Goal: Task Accomplishment & Management: Manage account settings

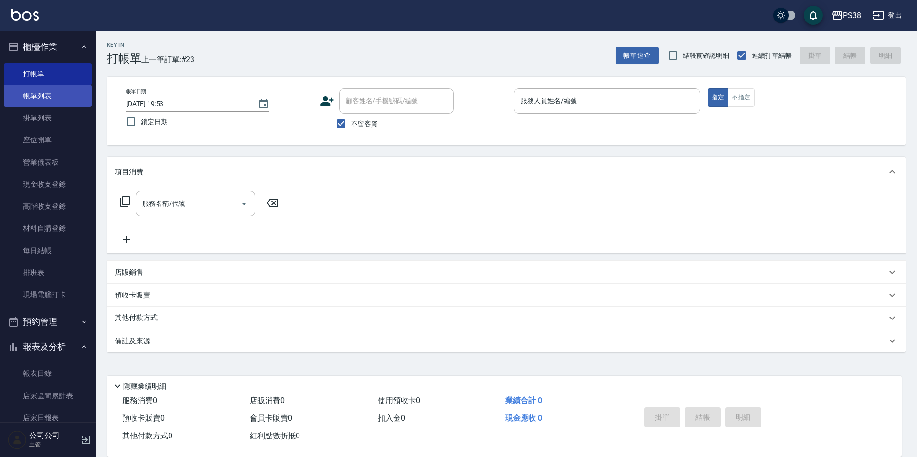
click at [60, 97] on link "帳單列表" at bounding box center [48, 96] width 88 height 22
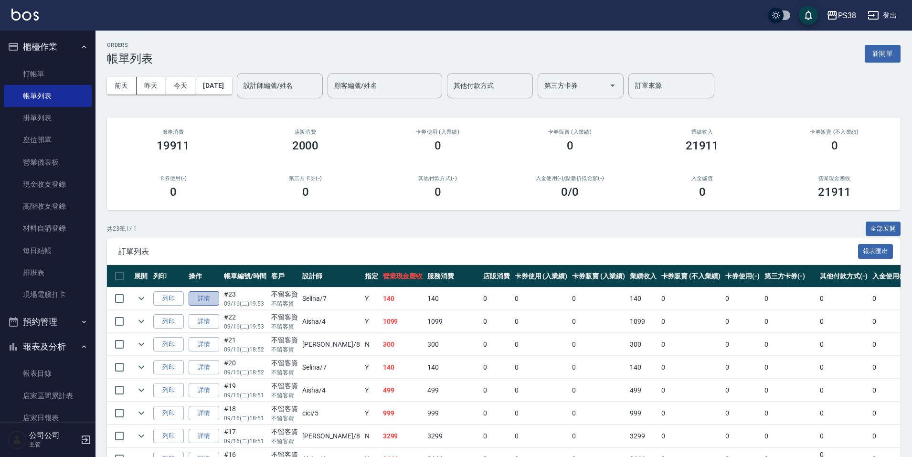
click at [216, 298] on link "詳情" at bounding box center [204, 298] width 31 height 15
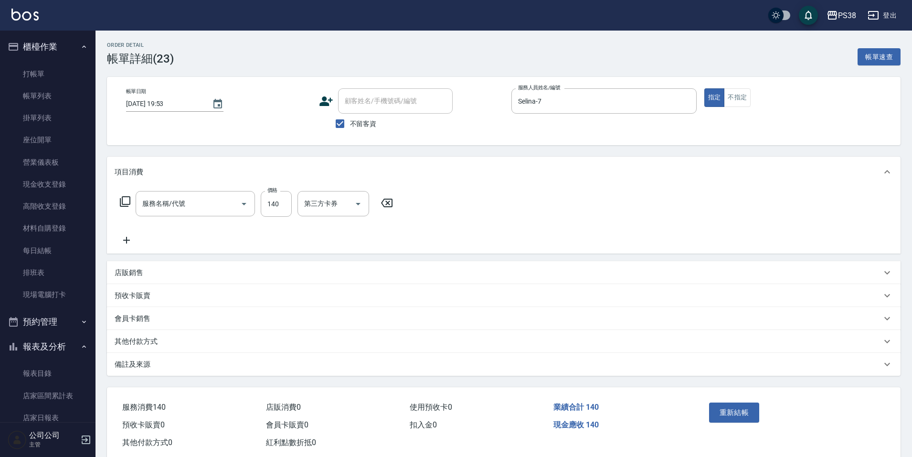
type input "[DATE] 19:53"
checkbox input "true"
type input "Selina-7"
type input "洗髮(101)"
click at [229, 204] on icon "Clear" at bounding box center [231, 204] width 10 height 10
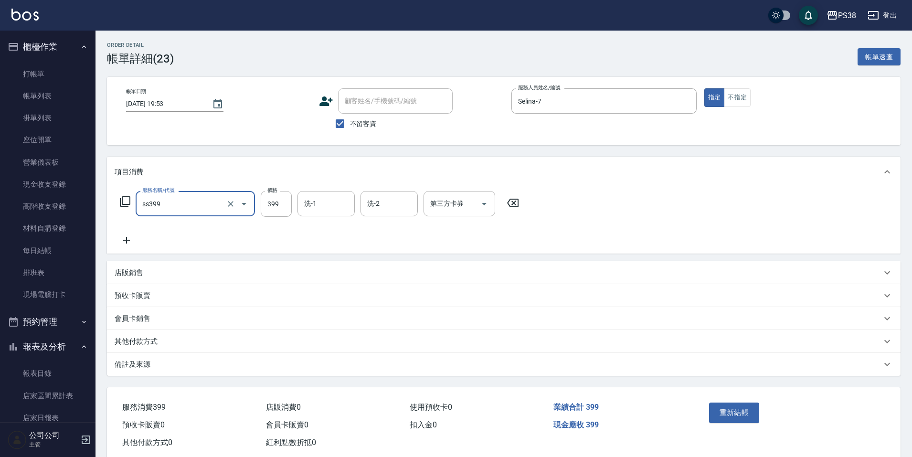
type input "海鹽399(ss399)"
type input "Selina-7"
click at [717, 410] on button "重新結帳" at bounding box center [734, 412] width 51 height 20
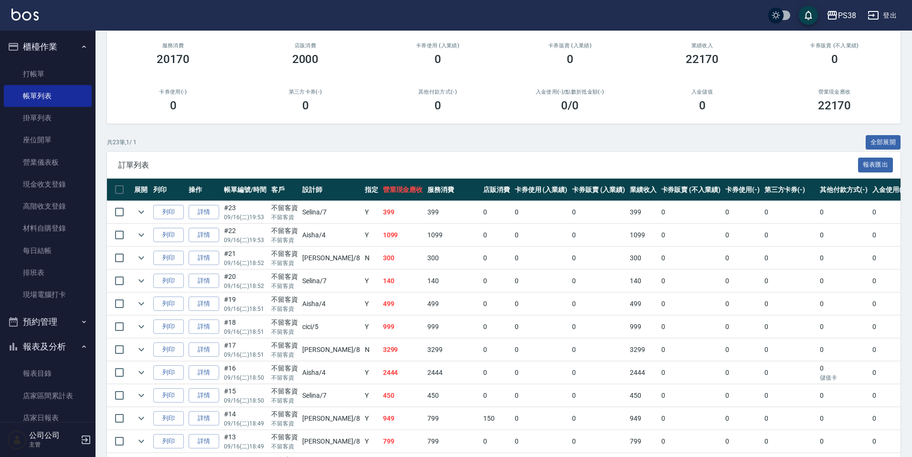
scroll to position [95, 0]
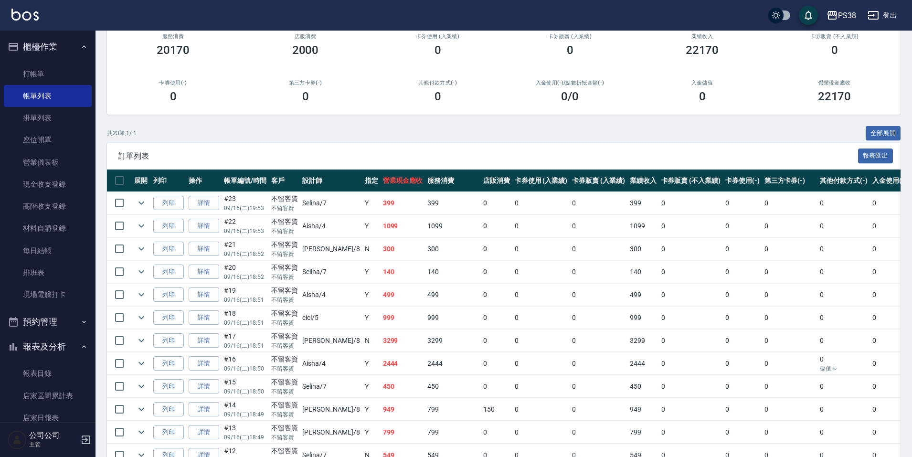
click at [381, 277] on td "140" at bounding box center [403, 272] width 45 height 22
click at [200, 274] on link "詳情" at bounding box center [204, 271] width 31 height 15
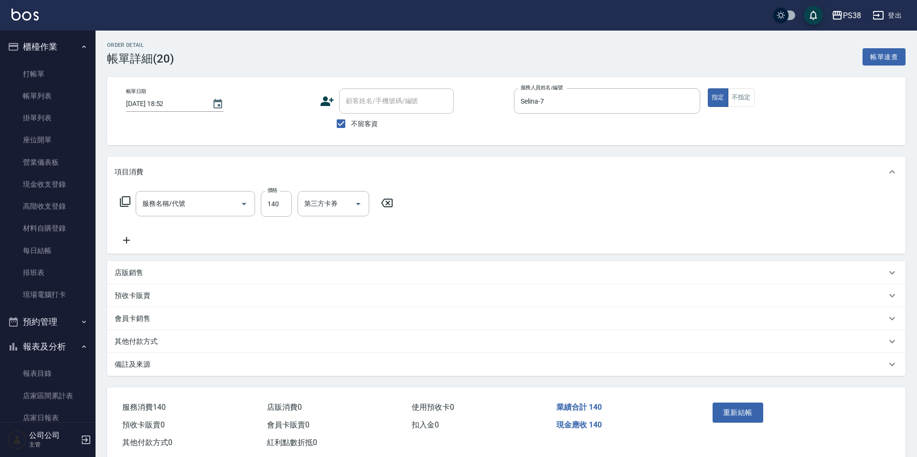
type input "2025/09/16 18:52"
checkbox input "true"
type input "Selina-7"
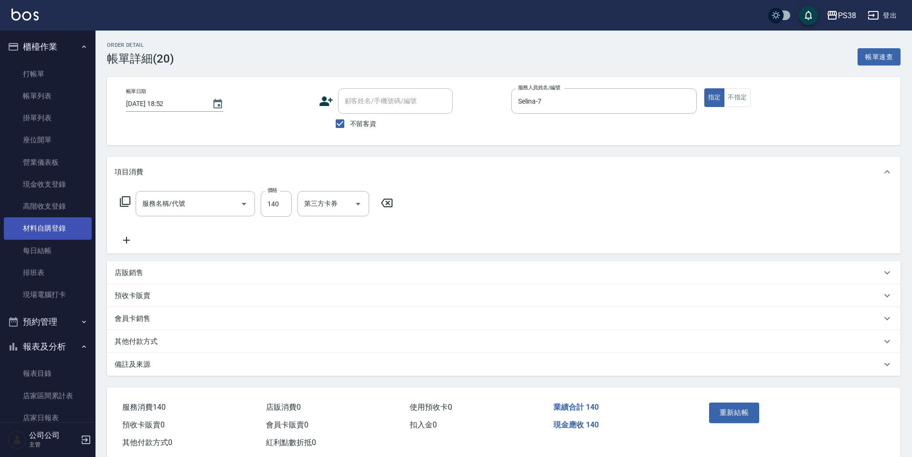
type input "洗髮(101)"
click at [330, 204] on input "洗-1" at bounding box center [326, 203] width 49 height 17
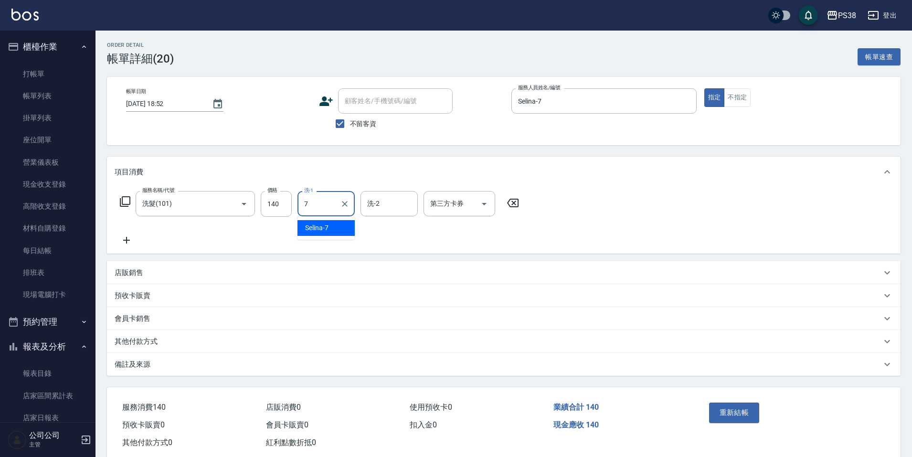
type input "Selina-7"
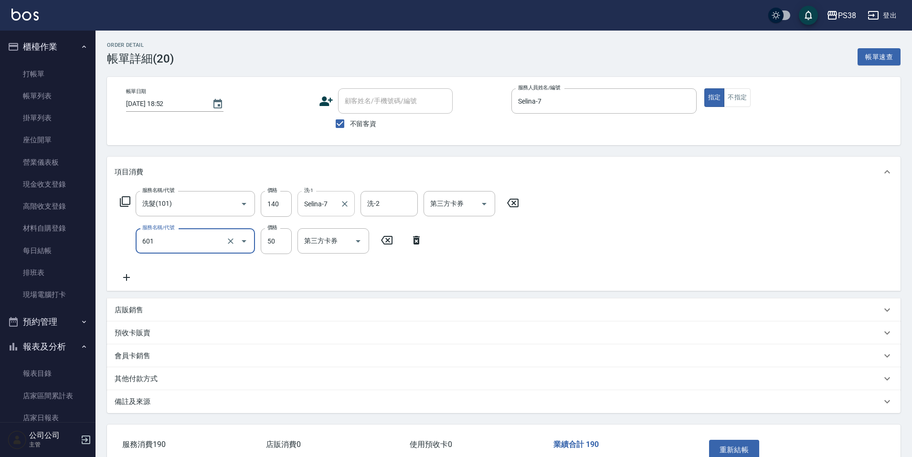
type input "精油50(601)"
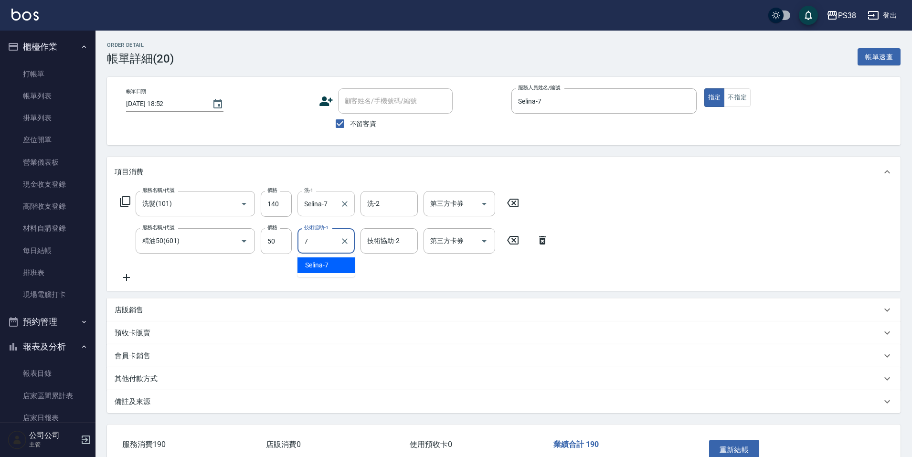
type input "Selina-7"
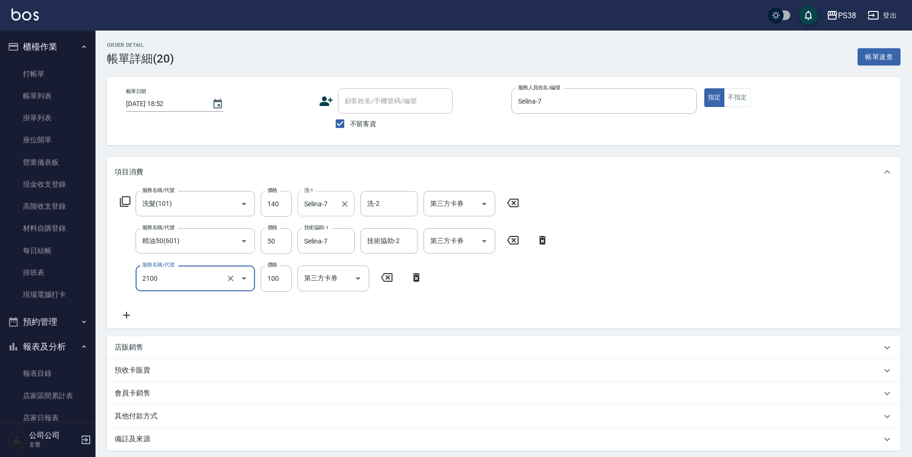
type input "剪髮與造型(任意金額)(2100)"
type input "260"
click at [478, 307] on div "服務名稱/代號 洗髮(101) 服務名稱/代號 價格 140 價格 洗-1 Selina-7 洗-1 洗-2 洗-2 第三方卡券 第三方卡券 服務名稱/代號 …" at bounding box center [335, 255] width 440 height 129
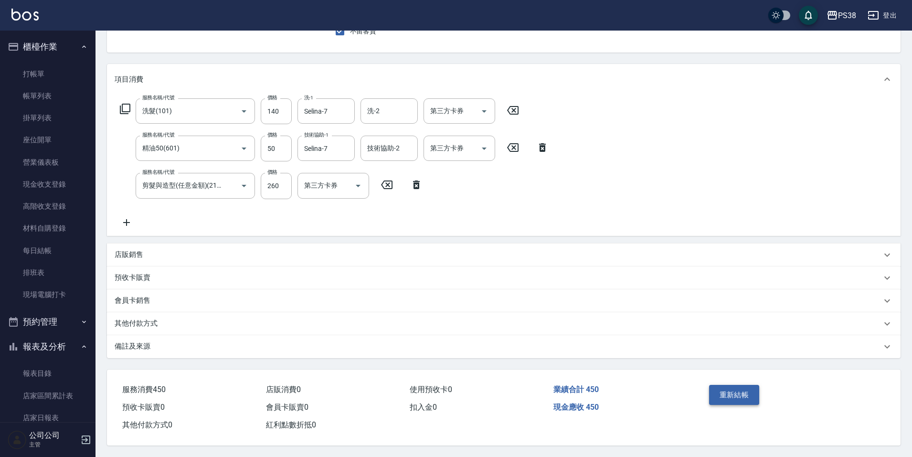
click at [737, 389] on button "重新結帳" at bounding box center [734, 395] width 51 height 20
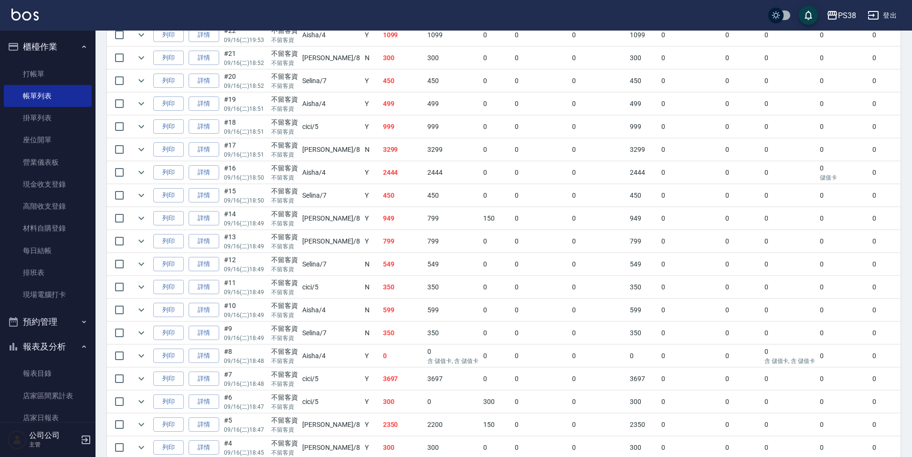
scroll to position [402, 0]
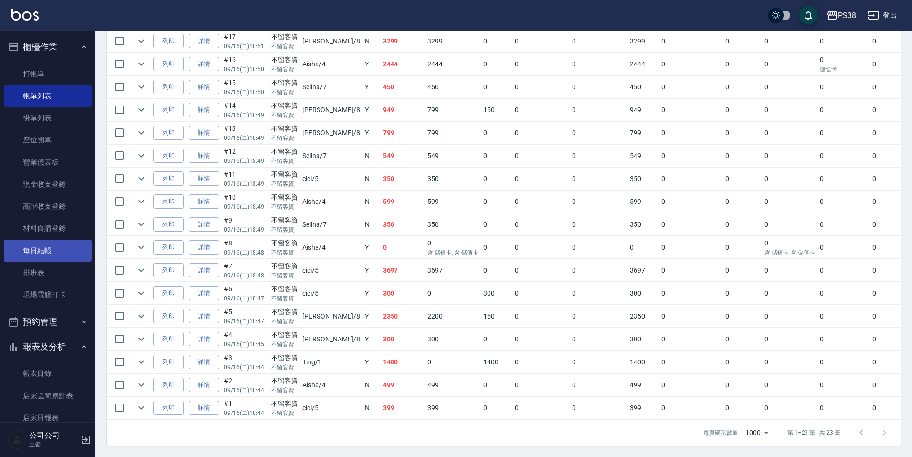
click at [39, 257] on link "每日結帳" at bounding box center [48, 251] width 88 height 22
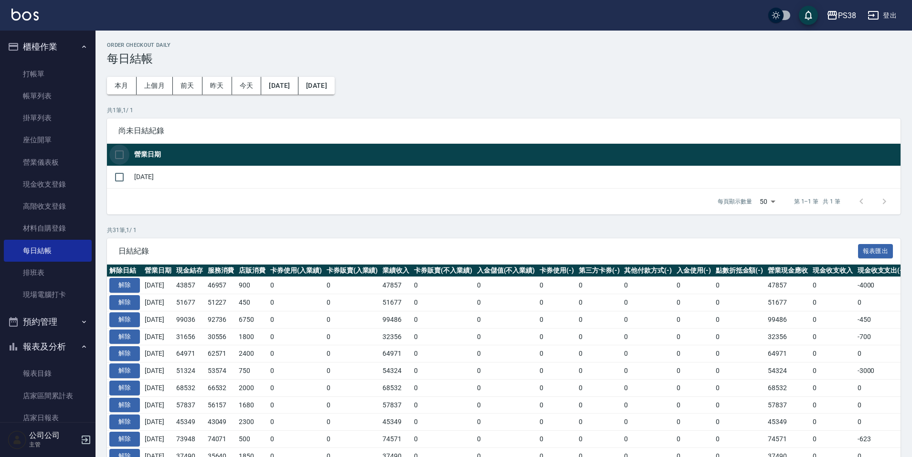
click at [118, 159] on input "checkbox" at bounding box center [119, 155] width 20 height 20
checkbox input "true"
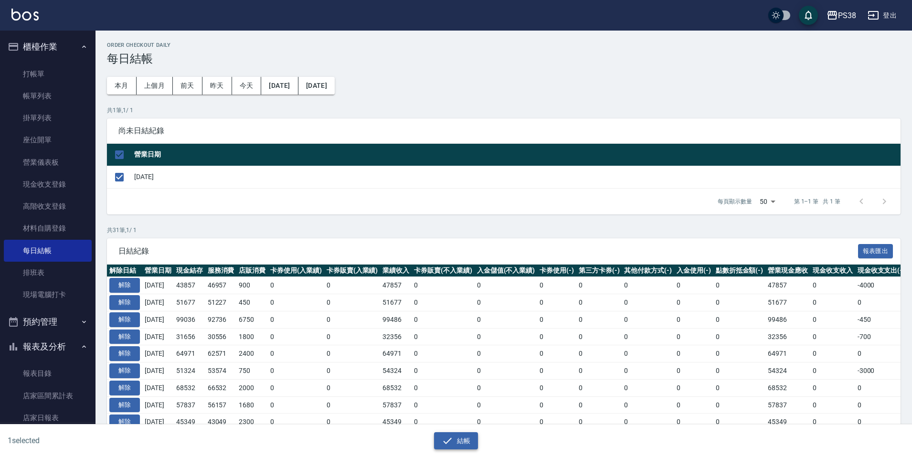
click at [468, 438] on button "結帳" at bounding box center [456, 441] width 44 height 18
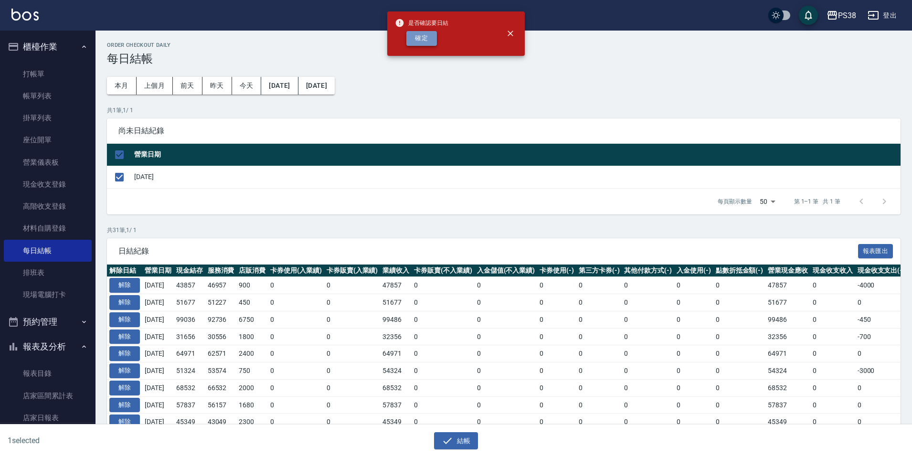
click at [423, 35] on button "確定" at bounding box center [421, 38] width 31 height 15
checkbox input "false"
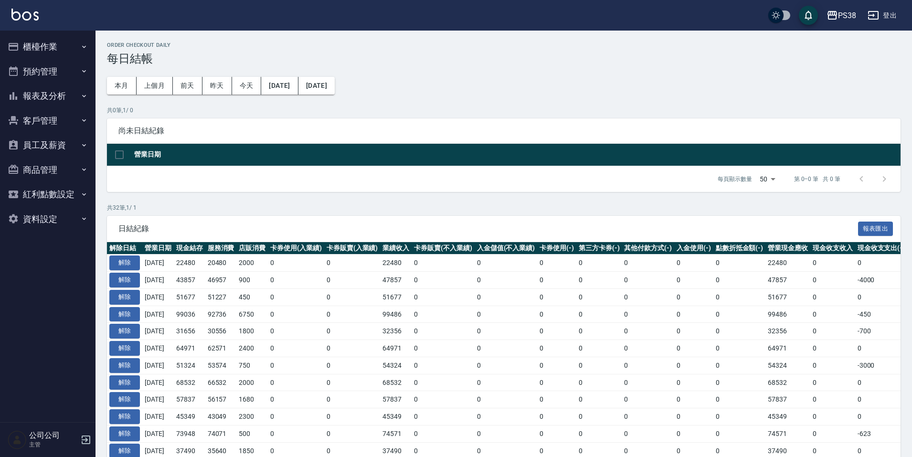
click at [59, 57] on button "櫃檯作業" at bounding box center [48, 46] width 88 height 25
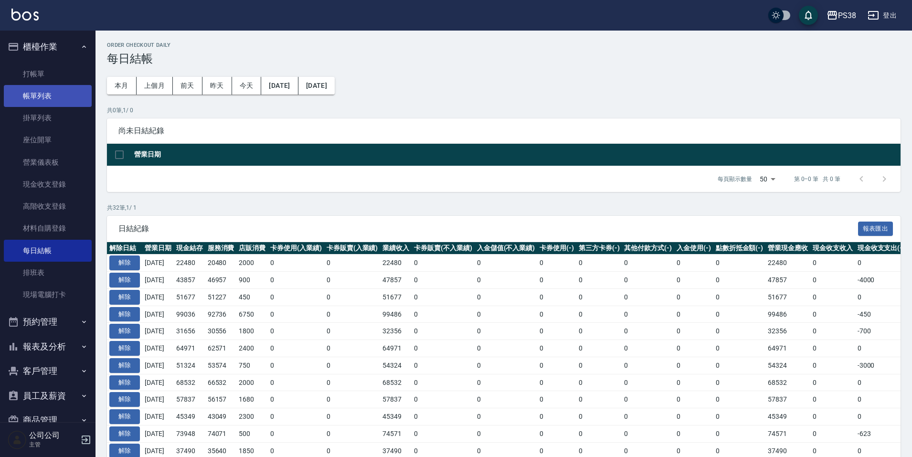
click at [57, 89] on link "帳單列表" at bounding box center [48, 96] width 88 height 22
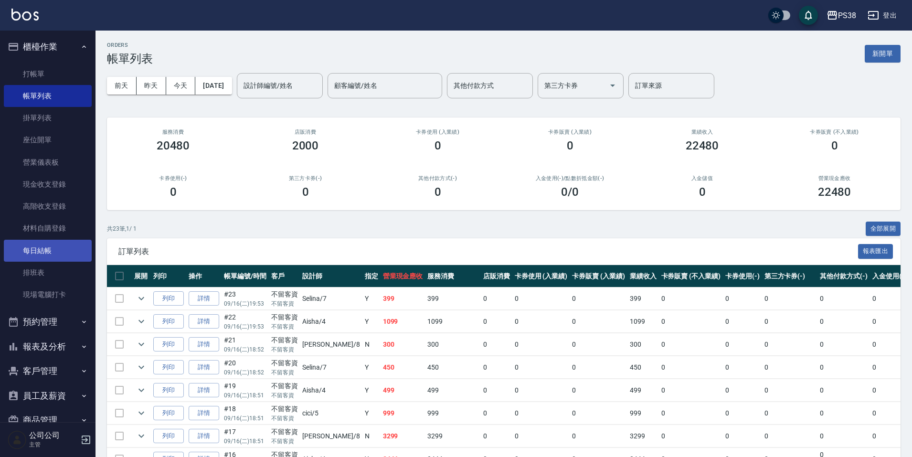
click at [39, 255] on link "每日結帳" at bounding box center [48, 251] width 88 height 22
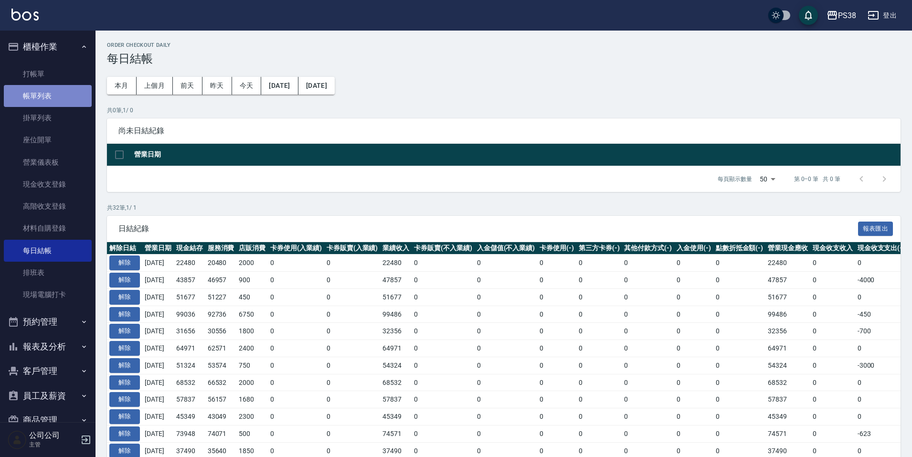
click at [68, 94] on link "帳單列表" at bounding box center [48, 96] width 88 height 22
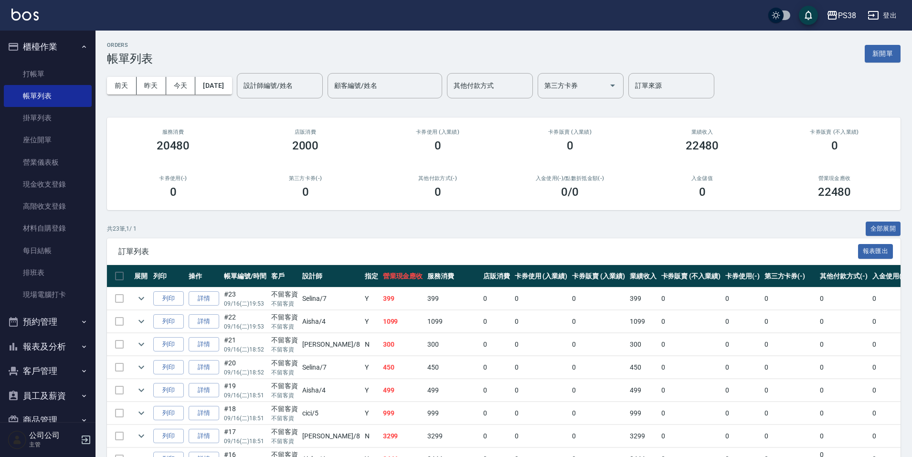
click at [26, 349] on button "報表及分析" at bounding box center [48, 346] width 88 height 25
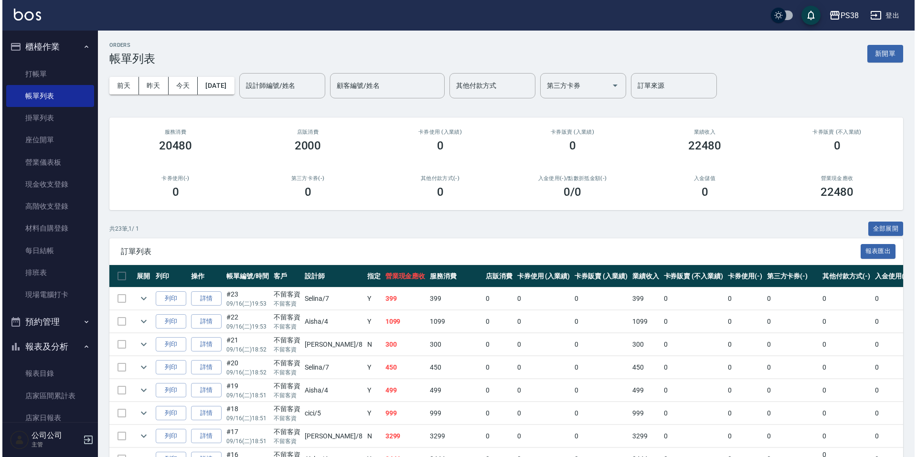
scroll to position [191, 0]
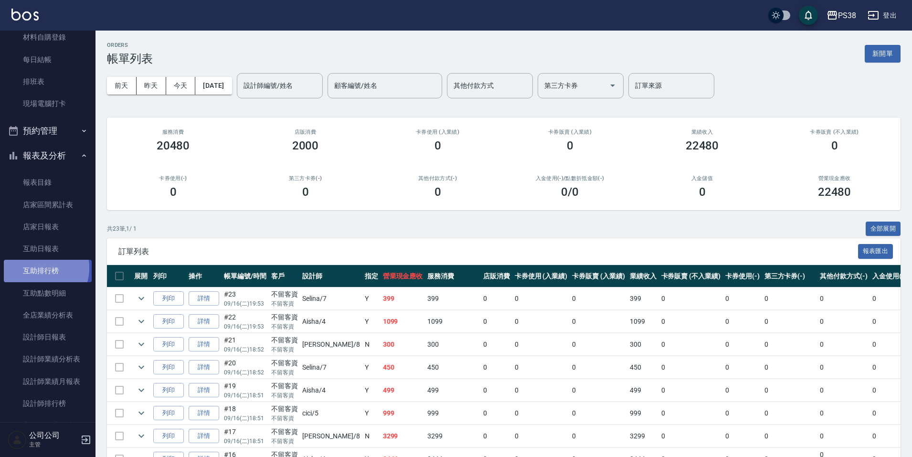
click at [35, 268] on link "互助排行榜" at bounding box center [48, 271] width 88 height 22
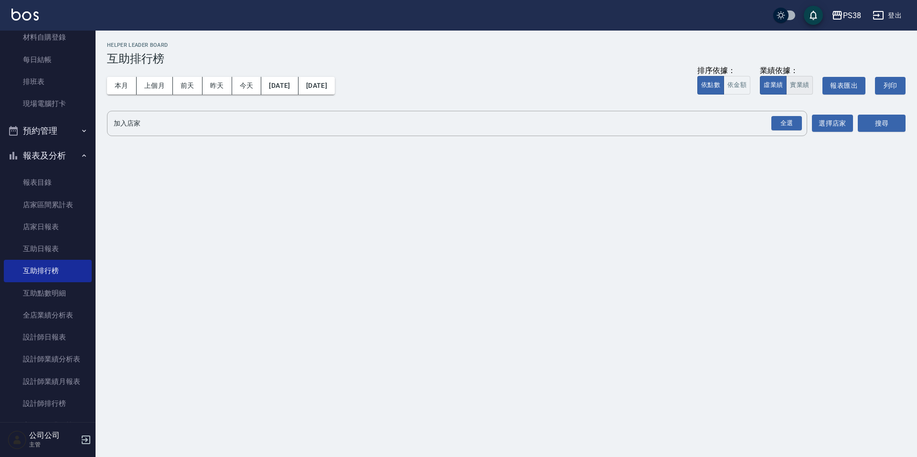
click at [807, 85] on button "實業績" at bounding box center [799, 85] width 27 height 19
drag, startPoint x: 782, startPoint y: 128, endPoint x: 797, endPoint y: 121, distance: 16.9
click at [782, 128] on div "全選" at bounding box center [786, 123] width 31 height 15
click at [879, 124] on button "搜尋" at bounding box center [881, 124] width 48 height 18
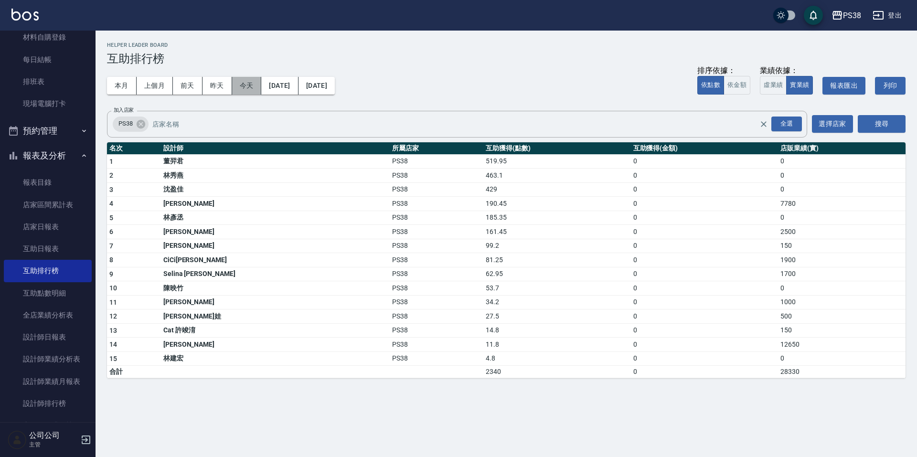
click at [249, 89] on button "今天" at bounding box center [247, 86] width 30 height 18
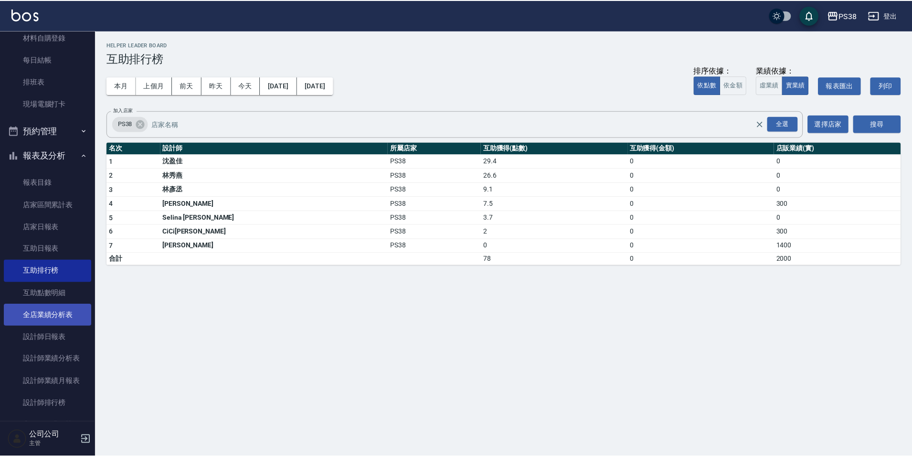
scroll to position [239, 0]
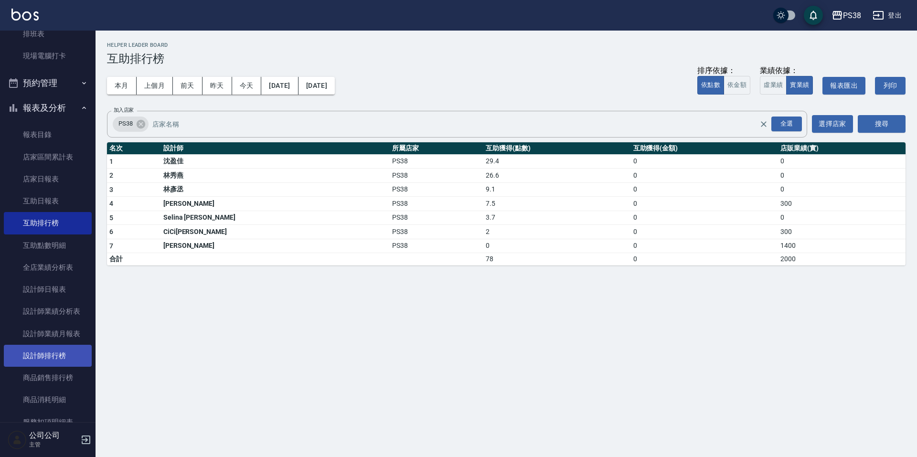
click at [72, 356] on link "設計師排行榜" at bounding box center [48, 356] width 88 height 22
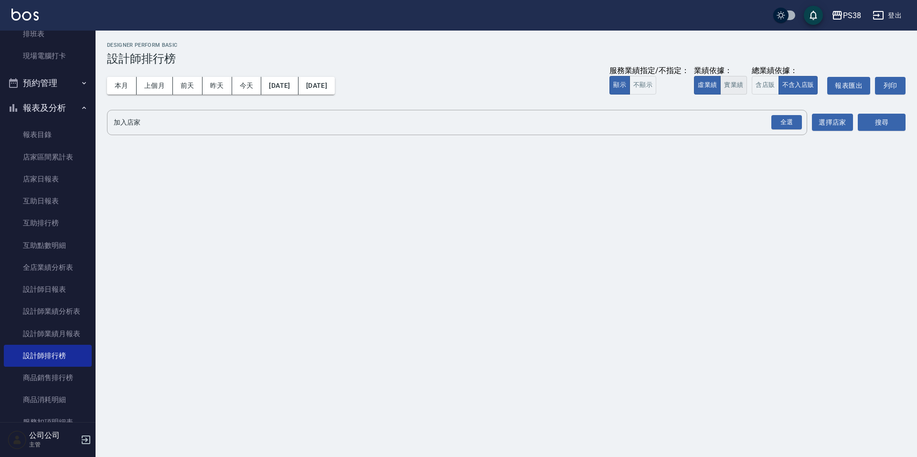
click at [730, 88] on button "實業績" at bounding box center [733, 85] width 27 height 19
click at [784, 122] on div "全選" at bounding box center [786, 122] width 31 height 15
click at [859, 123] on button "搜尋" at bounding box center [881, 123] width 48 height 18
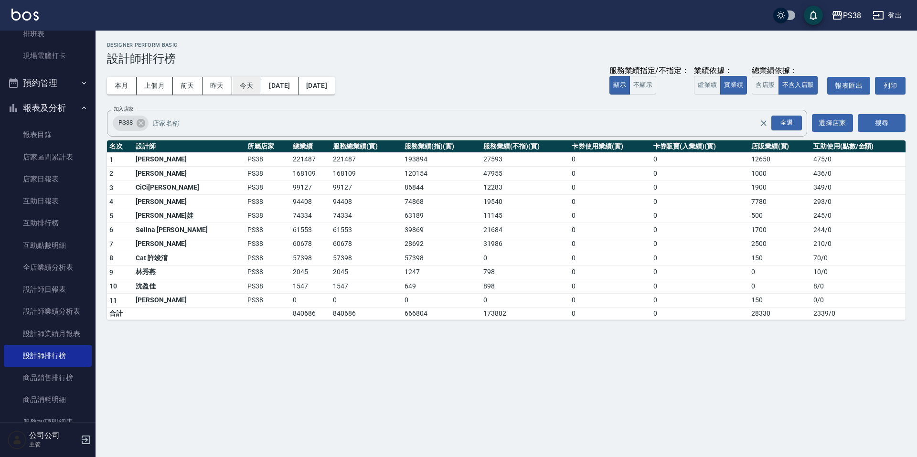
click at [254, 91] on button "今天" at bounding box center [247, 86] width 30 height 18
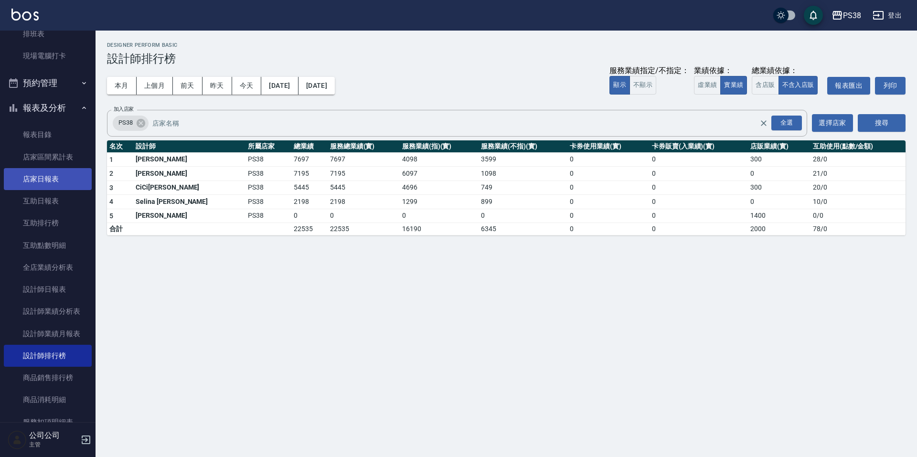
click at [61, 181] on link "店家日報表" at bounding box center [48, 179] width 88 height 22
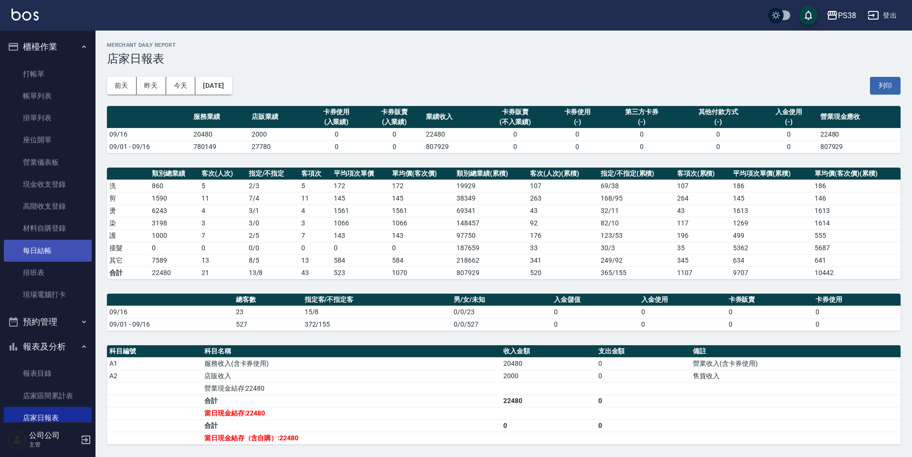
click at [51, 252] on link "每日結帳" at bounding box center [48, 251] width 88 height 22
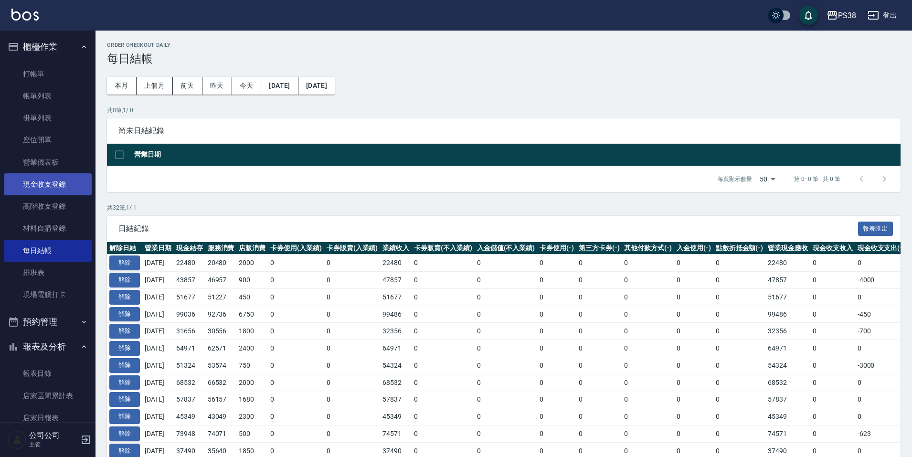
click at [52, 195] on link "現金收支登錄" at bounding box center [48, 184] width 88 height 22
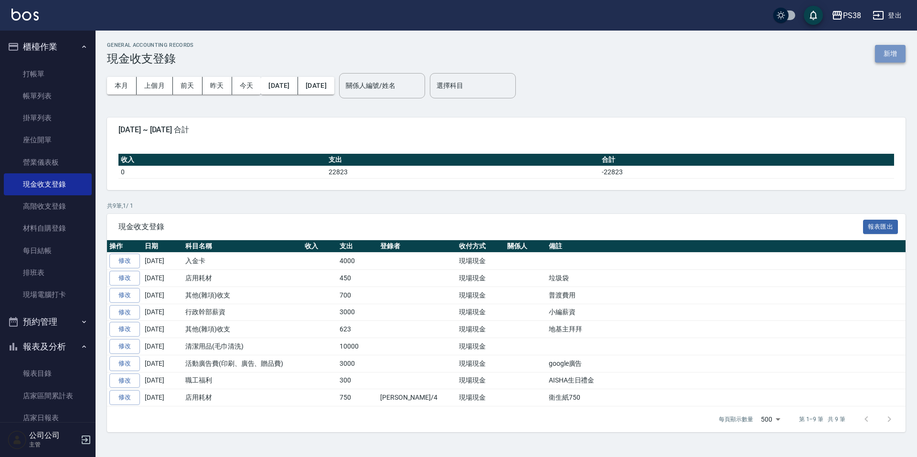
click at [884, 52] on button "新增" at bounding box center [890, 54] width 31 height 18
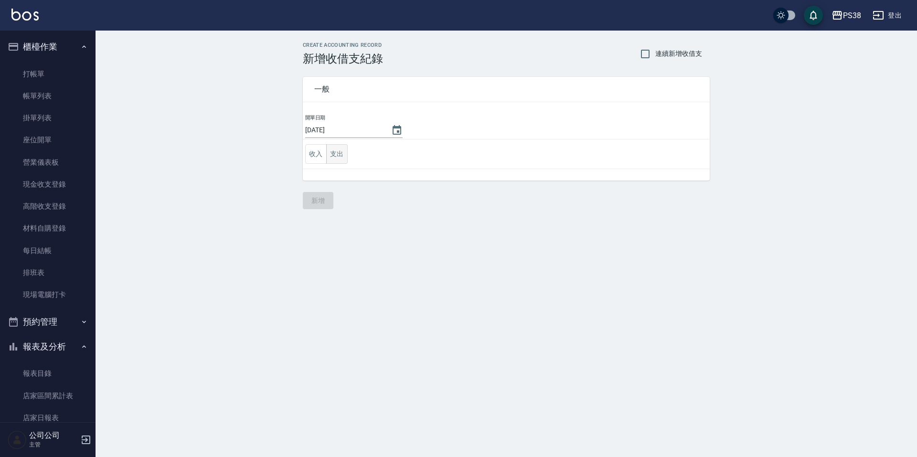
click at [332, 153] on button "支出" at bounding box center [336, 154] width 21 height 20
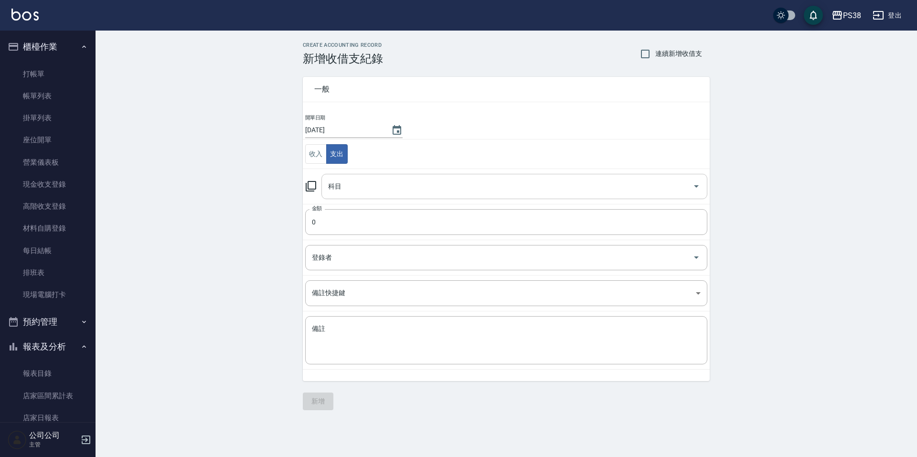
click at [416, 191] on input "科目" at bounding box center [507, 186] width 363 height 17
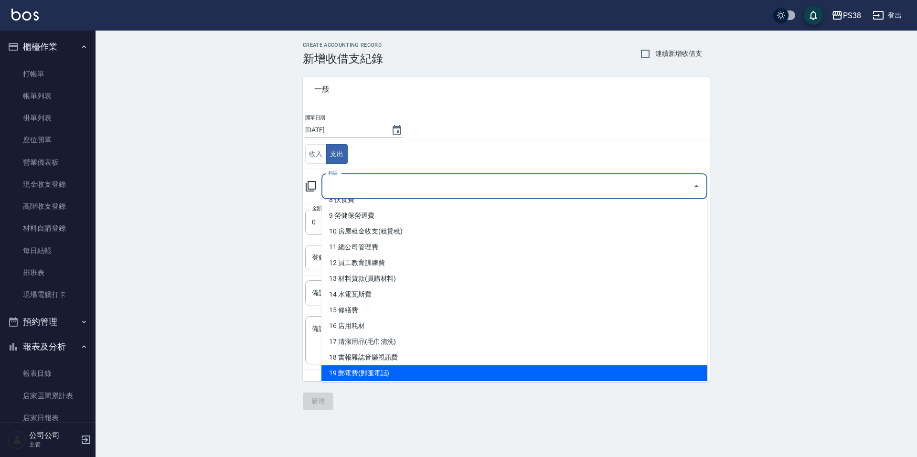
scroll to position [89, 0]
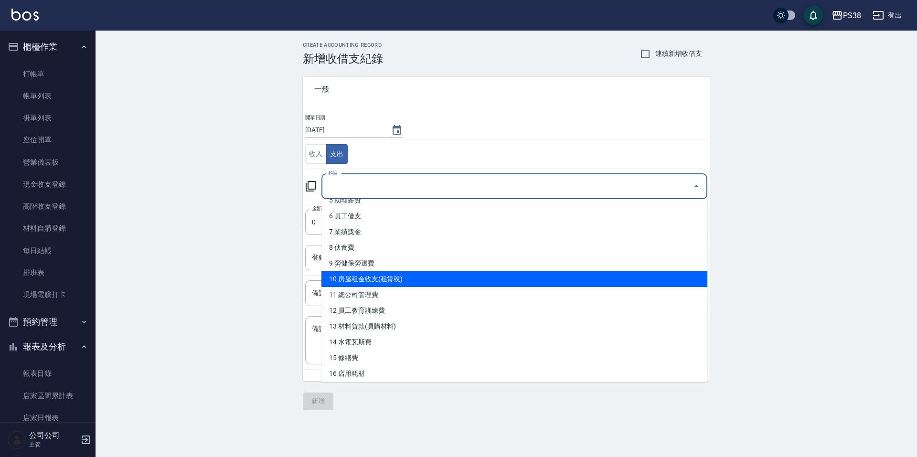
click at [425, 280] on li "10 房屋租金收支(租賃稅)" at bounding box center [514, 279] width 386 height 16
type input "10 房屋租金收支(租賃稅)"
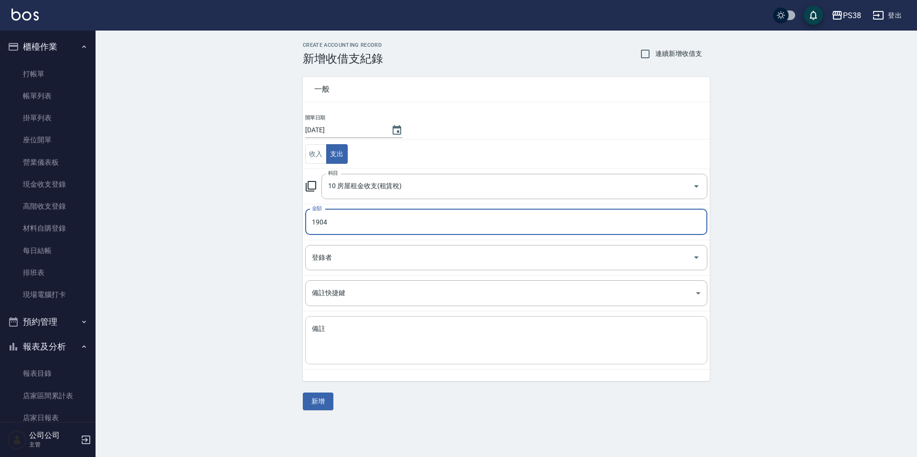
type input "1904"
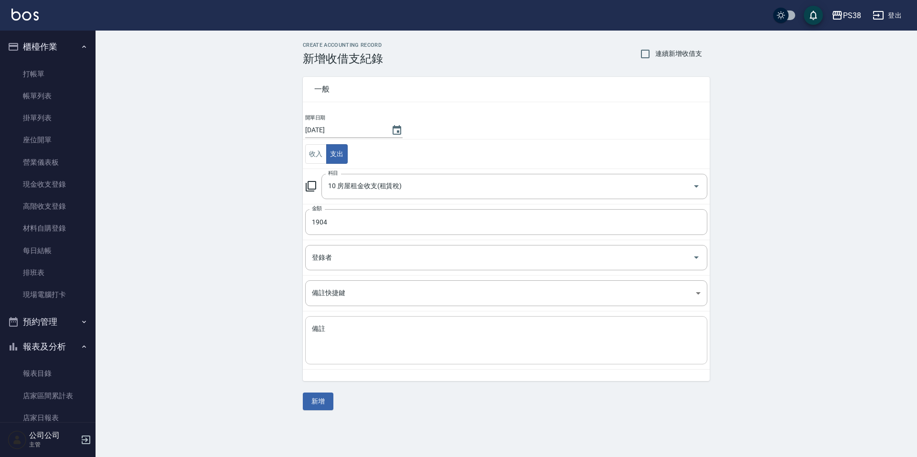
click at [406, 359] on div "x 備註" at bounding box center [506, 340] width 402 height 48
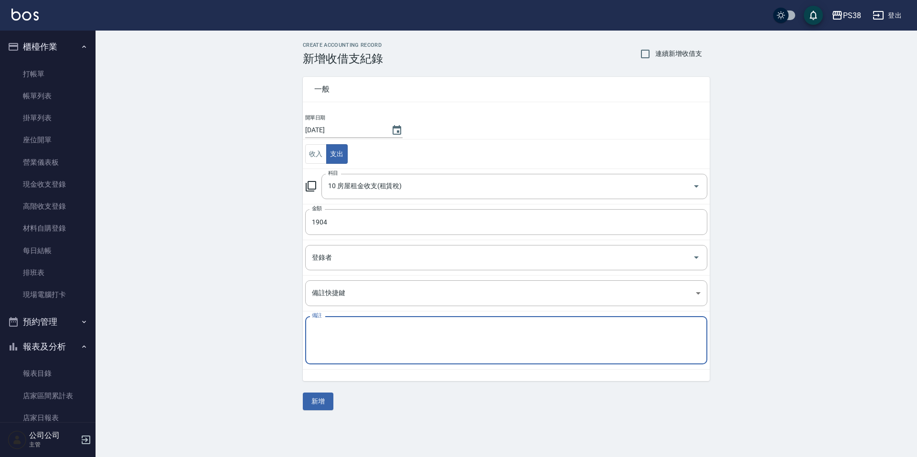
type textarea "W"
type textarea "ㄊ"
type textarea "二代健保"
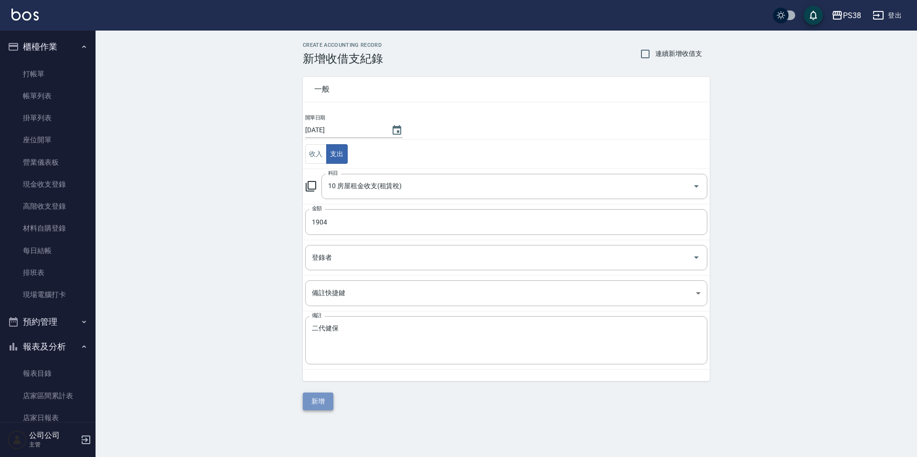
click at [323, 399] on button "新增" at bounding box center [318, 401] width 31 height 18
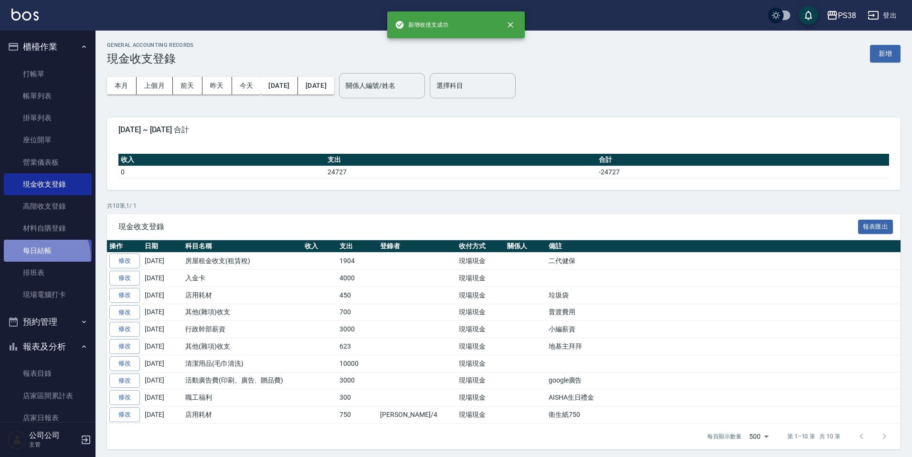
click at [44, 256] on link "每日結帳" at bounding box center [48, 251] width 88 height 22
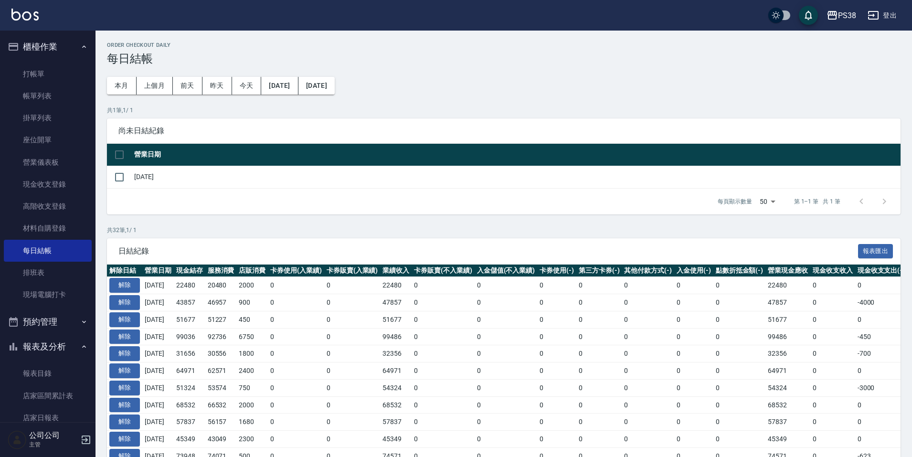
click at [129, 152] on th at bounding box center [119, 155] width 25 height 22
click at [121, 151] on input "checkbox" at bounding box center [119, 155] width 20 height 20
checkbox input "true"
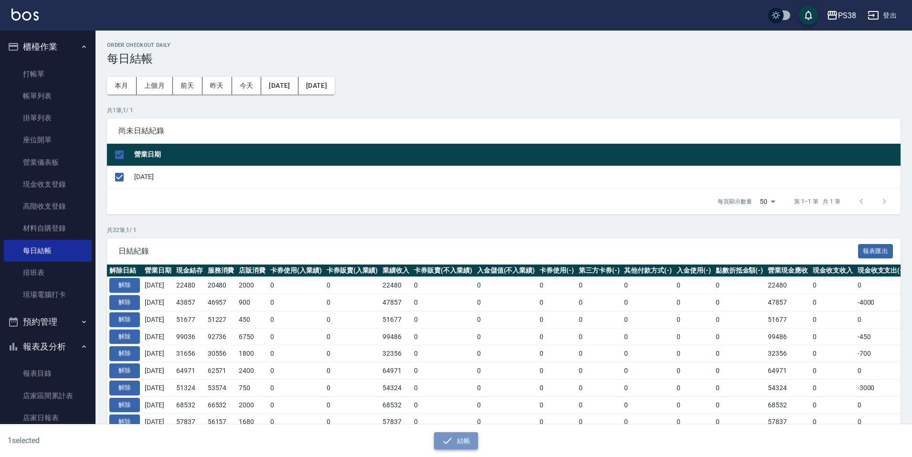
click at [464, 437] on button "結帳" at bounding box center [456, 441] width 44 height 18
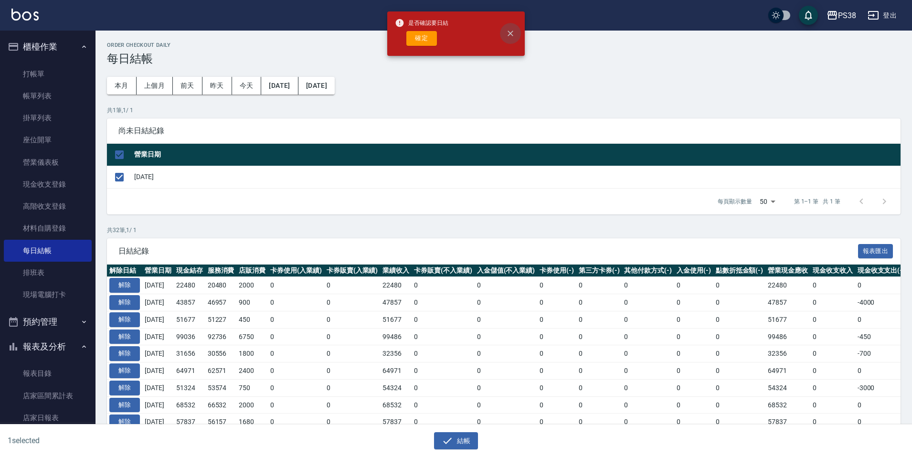
click at [507, 36] on icon "close" at bounding box center [511, 34] width 10 height 10
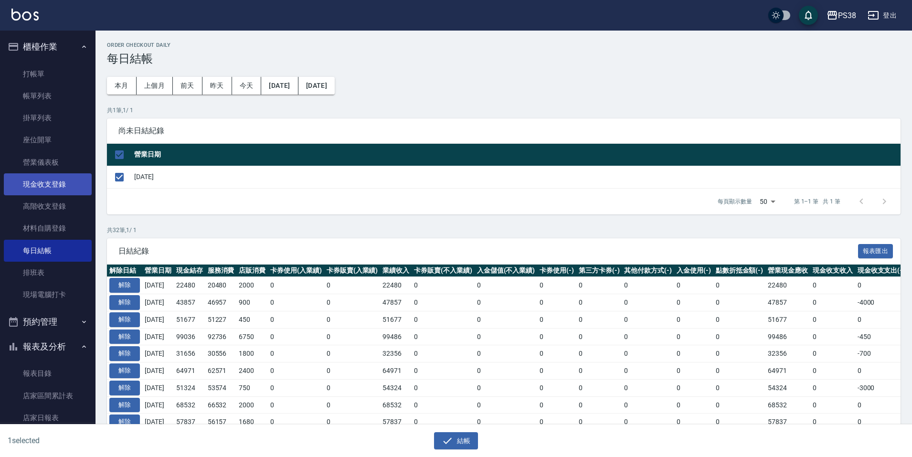
click at [66, 92] on link "帳單列表" at bounding box center [48, 96] width 88 height 22
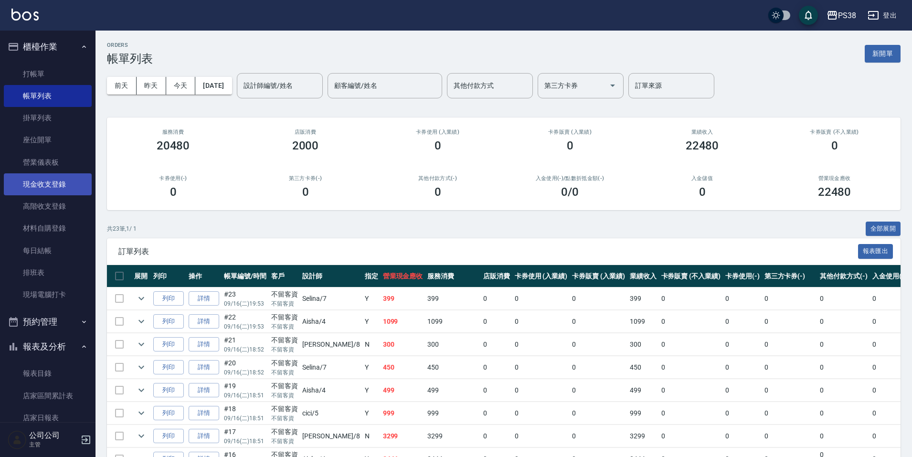
click at [60, 190] on link "現金收支登錄" at bounding box center [48, 184] width 88 height 22
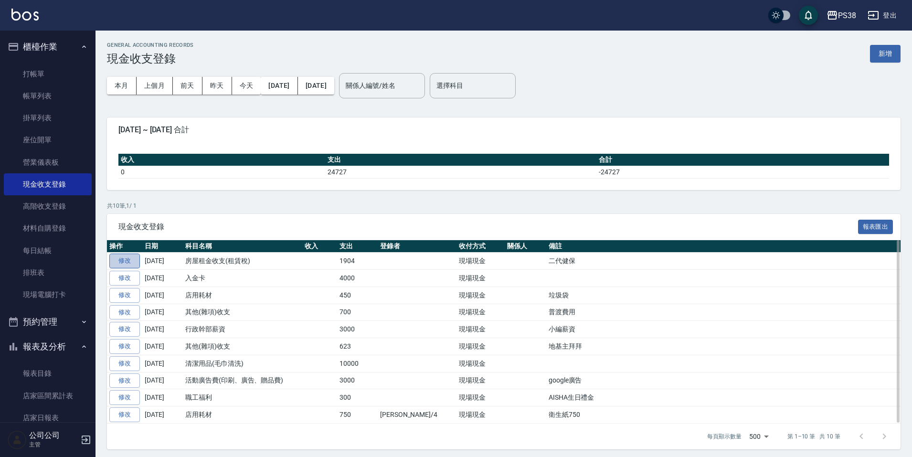
click at [130, 263] on link "修改" at bounding box center [124, 261] width 31 height 15
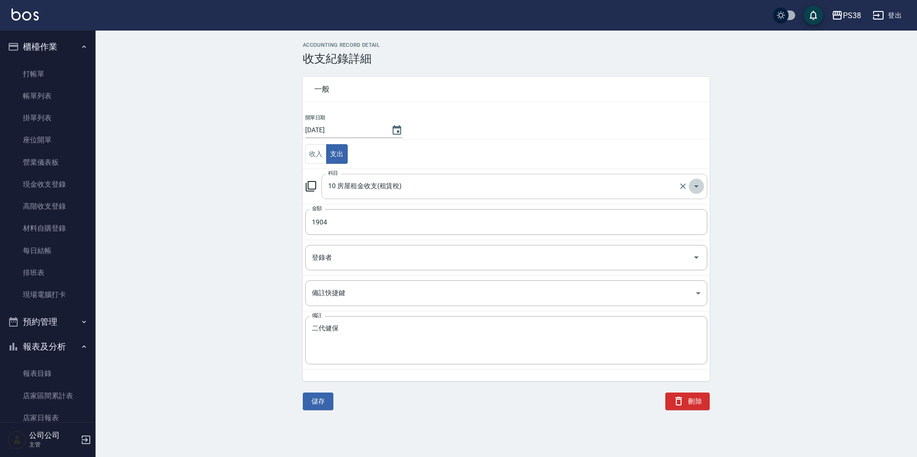
click at [694, 188] on icon "Open" at bounding box center [695, 185] width 11 height 11
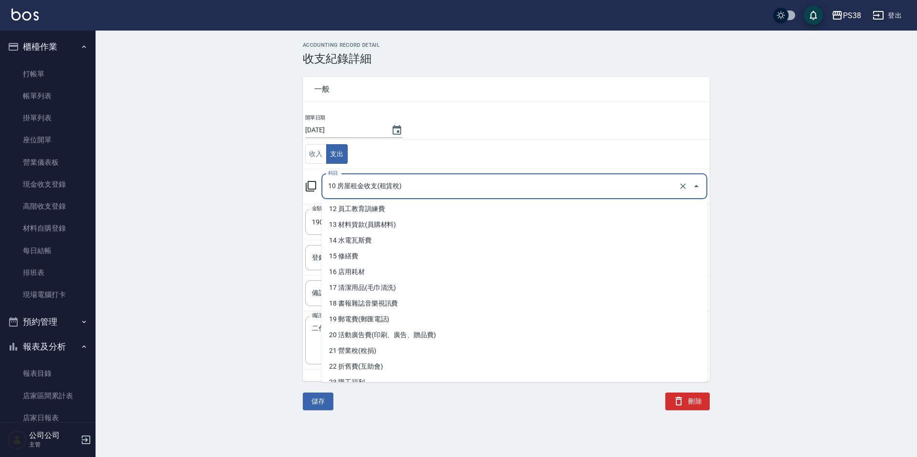
scroll to position [239, 0]
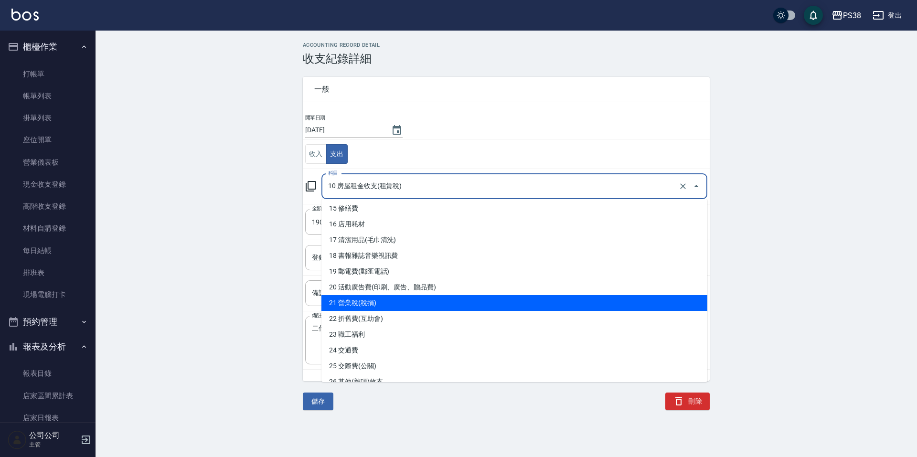
click at [488, 306] on li "21 營業稅(稅捐)" at bounding box center [514, 303] width 386 height 16
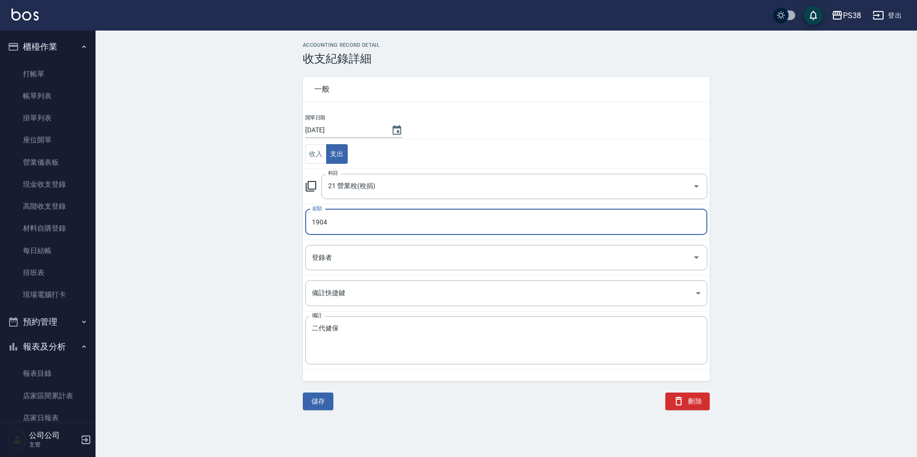
click at [266, 237] on div "ACCOUNTING RECORD DETAIL 收支紀錄詳細 一般 開單日期 2025/09/16 收入 支出 科目 21 營業稅(稅捐) 科目 金額 19…" at bounding box center [505, 226] width 821 height 368
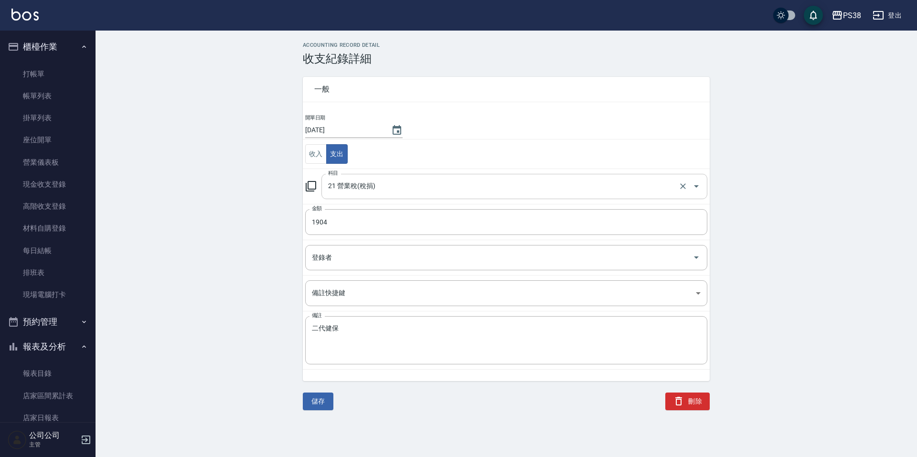
click at [698, 190] on icon "Open" at bounding box center [695, 185] width 11 height 11
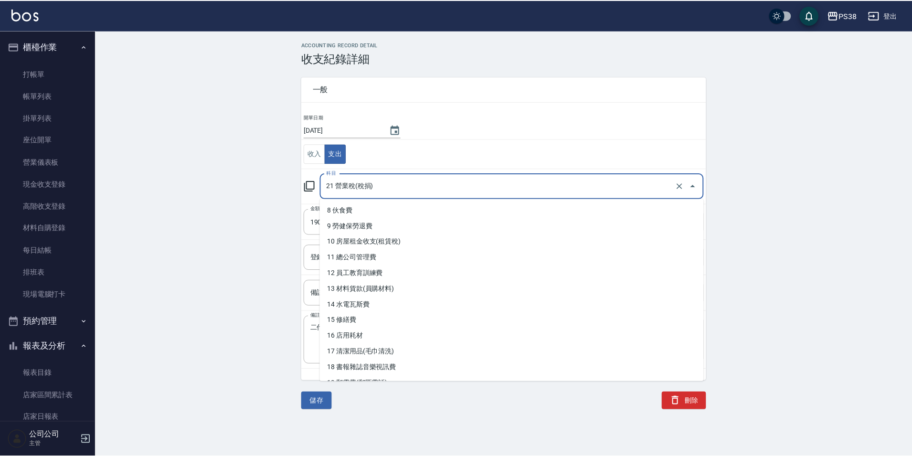
scroll to position [143, 0]
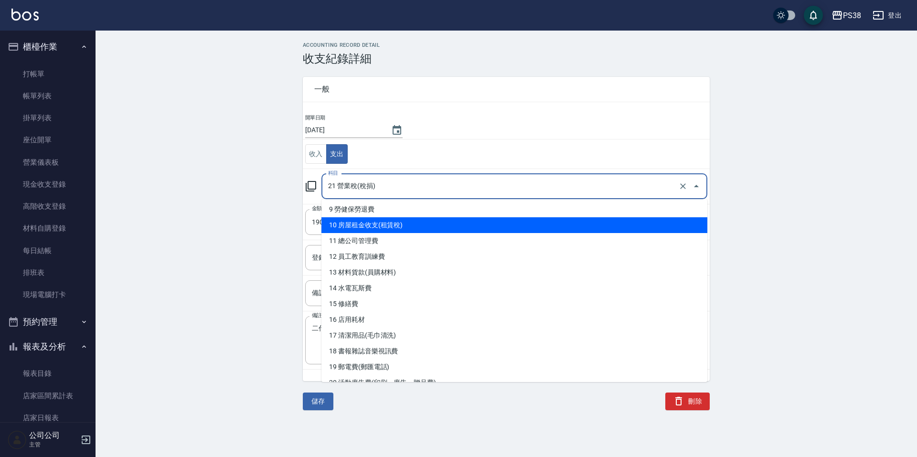
click at [415, 221] on li "10 房屋租金收支(租賃稅)" at bounding box center [514, 225] width 386 height 16
type input "10 房屋租金收支(租賃稅)"
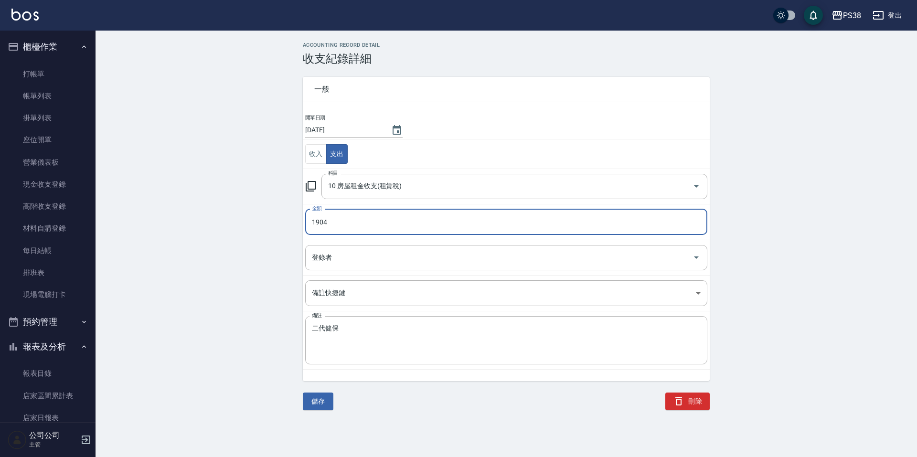
click at [163, 270] on div "ACCOUNTING RECORD DETAIL 收支紀錄詳細 一般 開單日期 2025/09/16 收入 支出 科目 10 房屋租金收支(租賃稅) 科目 金…" at bounding box center [505, 226] width 821 height 368
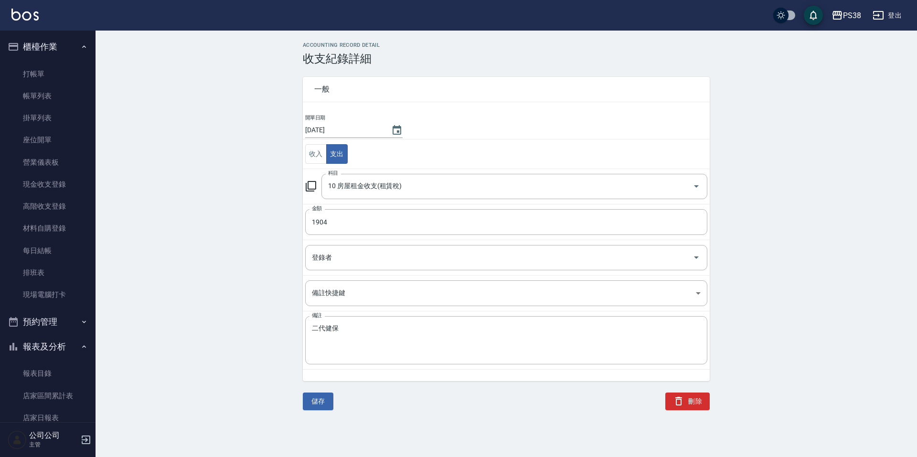
click at [308, 412] on div "ACCOUNTING RECORD DETAIL 收支紀錄詳細 一般 開單日期 2025/09/16 收入 支出 科目 10 房屋租金收支(租賃稅) 科目 金…" at bounding box center [458, 228] width 917 height 457
click at [317, 402] on button "儲存" at bounding box center [318, 401] width 31 height 18
click at [30, 249] on link "每日結帳" at bounding box center [48, 251] width 88 height 22
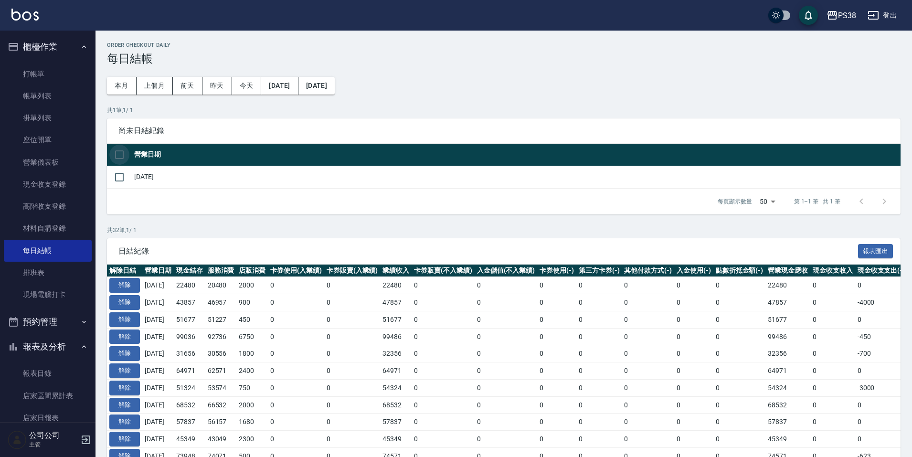
click at [123, 152] on input "checkbox" at bounding box center [119, 155] width 20 height 20
checkbox input "true"
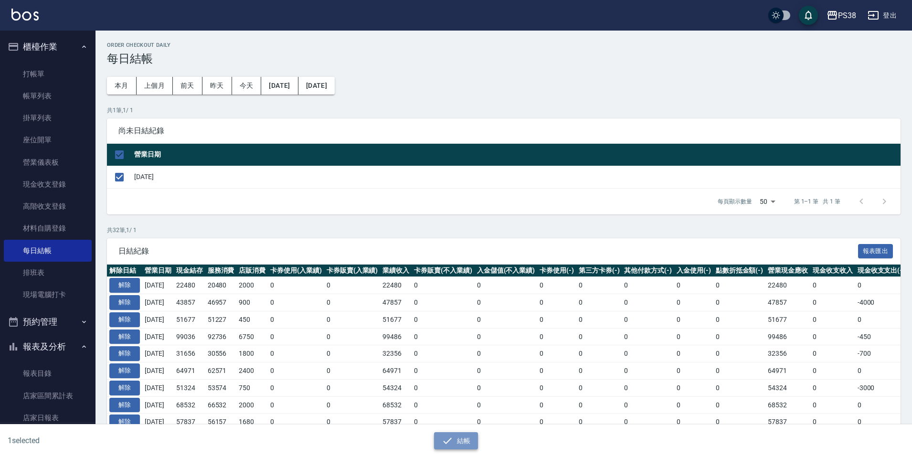
click at [464, 441] on button "結帳" at bounding box center [456, 441] width 44 height 18
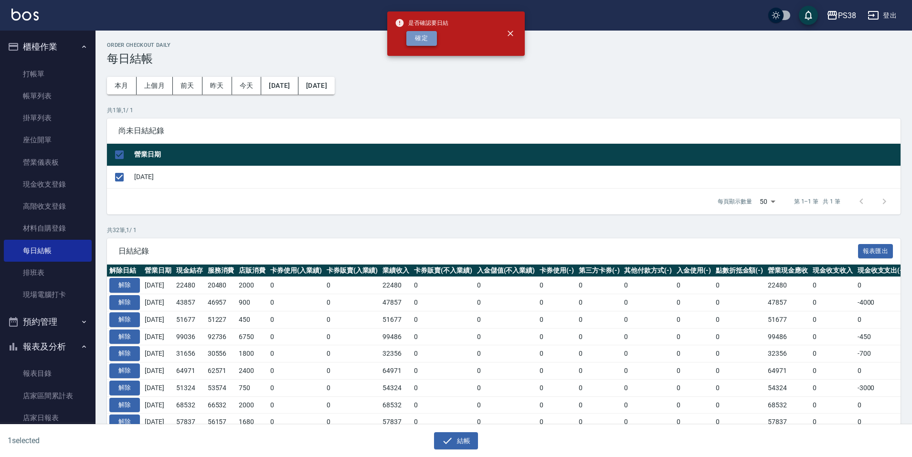
click at [423, 41] on button "確定" at bounding box center [421, 38] width 31 height 15
checkbox input "false"
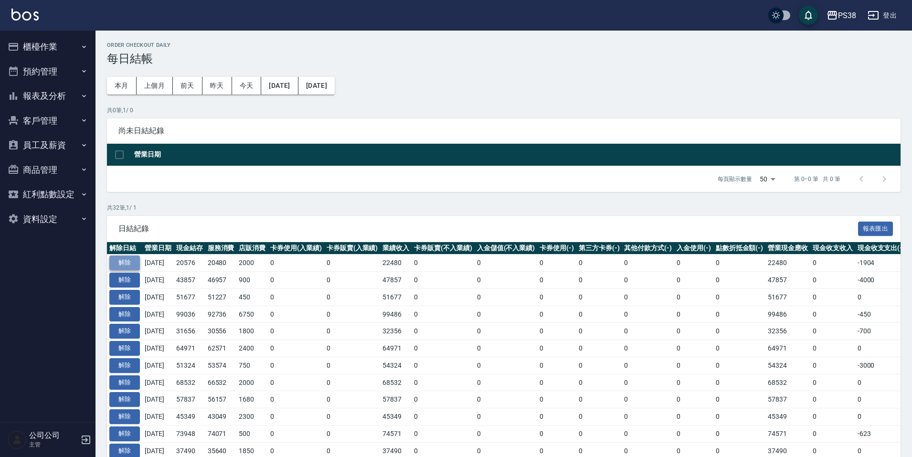
click at [127, 257] on button "解除" at bounding box center [124, 262] width 31 height 15
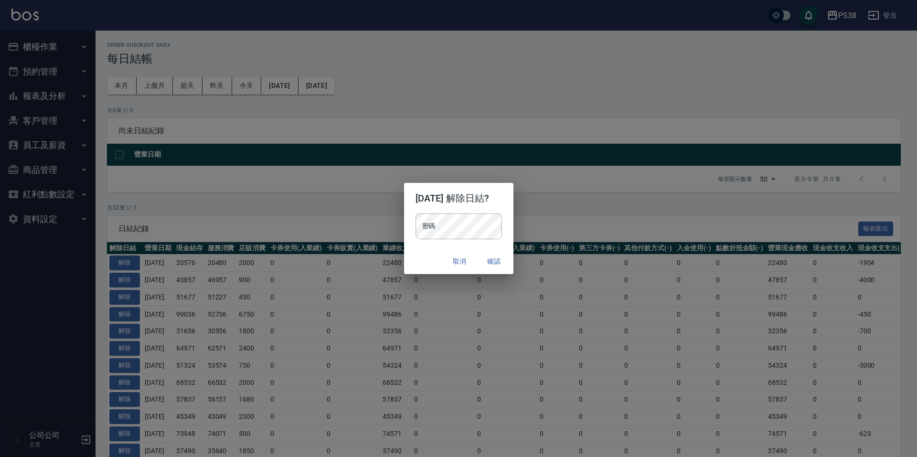
click at [472, 240] on div "密碼 密碼" at bounding box center [458, 230] width 109 height 35
click at [496, 261] on button "確認" at bounding box center [494, 262] width 31 height 18
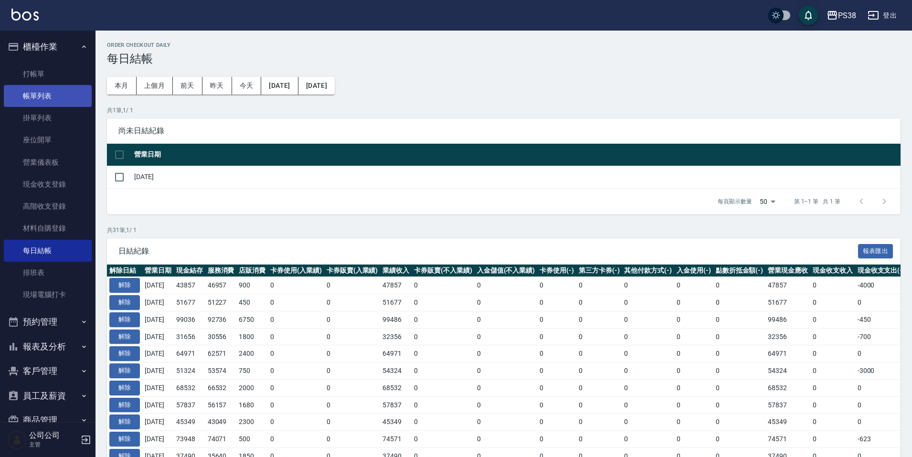
click at [47, 97] on link "帳單列表" at bounding box center [48, 96] width 88 height 22
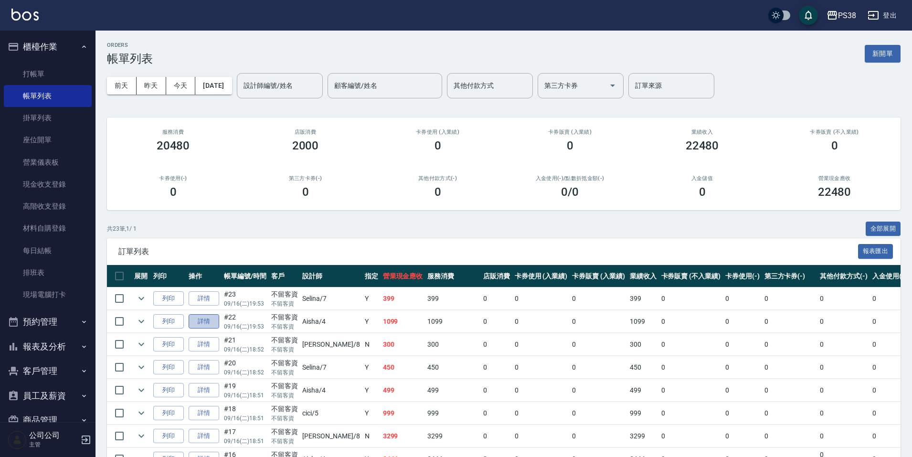
click at [210, 323] on link "詳情" at bounding box center [204, 321] width 31 height 15
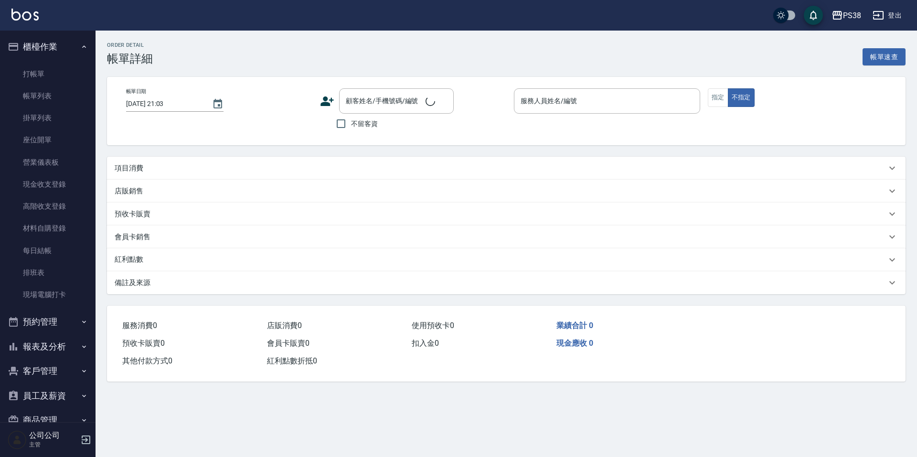
type input "[DATE] 19:53"
checkbox input "true"
type input "Aisha-4"
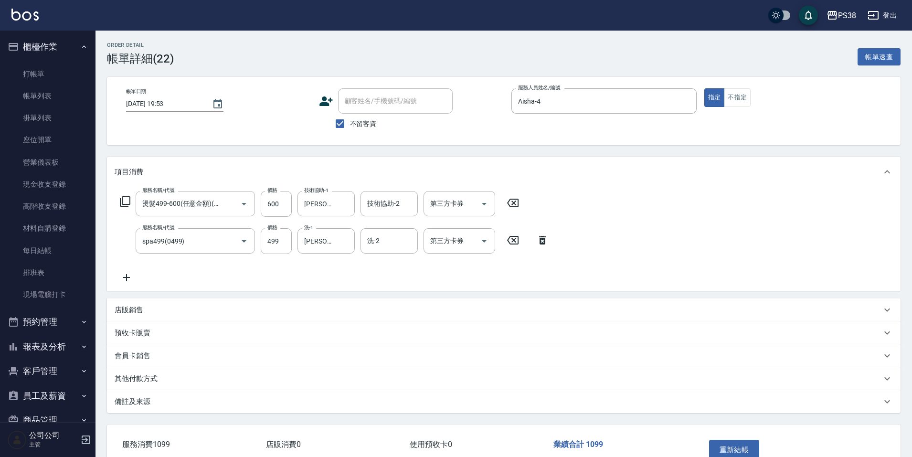
type input "燙髮499-600(任意金額)(4600)"
type input "spa499(0499)"
click at [129, 283] on icon at bounding box center [127, 277] width 24 height 11
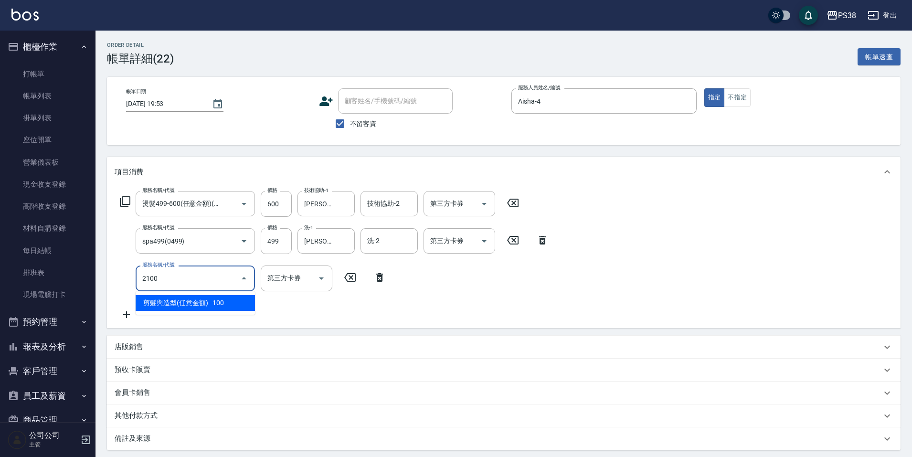
click at [165, 303] on span "剪髮與造型(任意金額) - 100" at bounding box center [195, 303] width 119 height 16
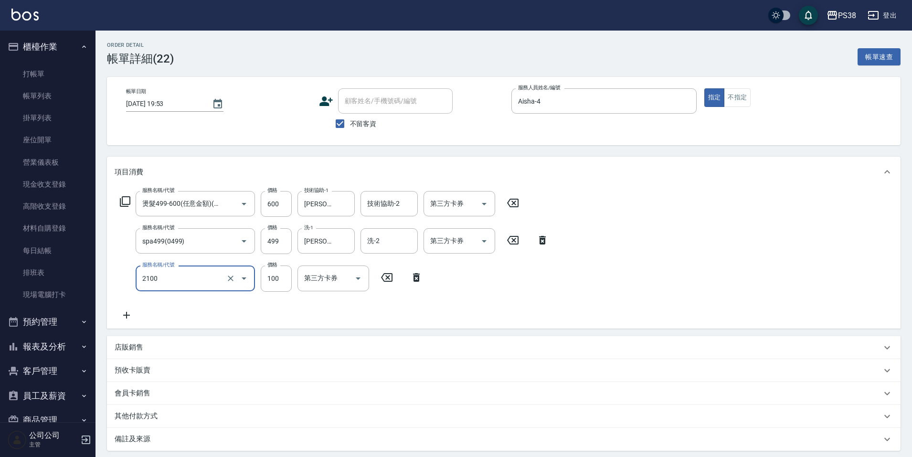
type input "剪髮與造型(任意金額)(2100)"
click at [379, 316] on div "服務名稱/代號 燙髮499-600(任意金額)(4600) 服務名稱/代號 價格 600 價格 技術協助-1 Yuki-6 技術協助-1 技術協助-2 技術協…" at bounding box center [335, 255] width 440 height 129
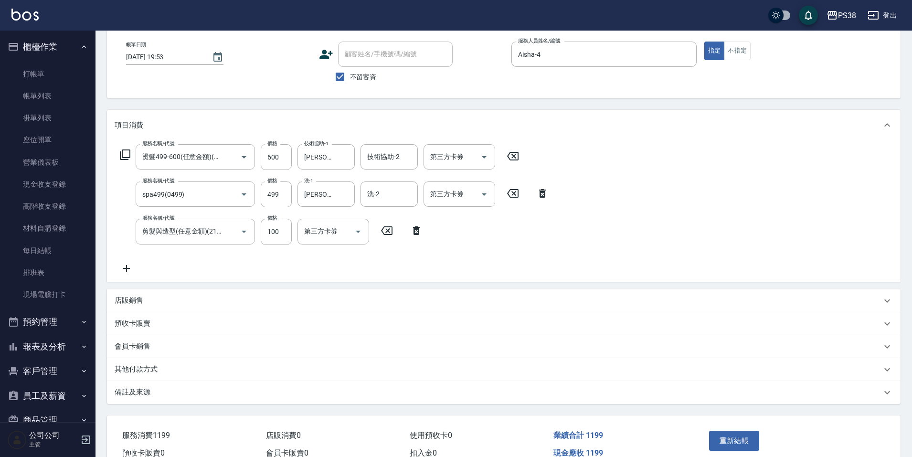
scroll to position [97, 0]
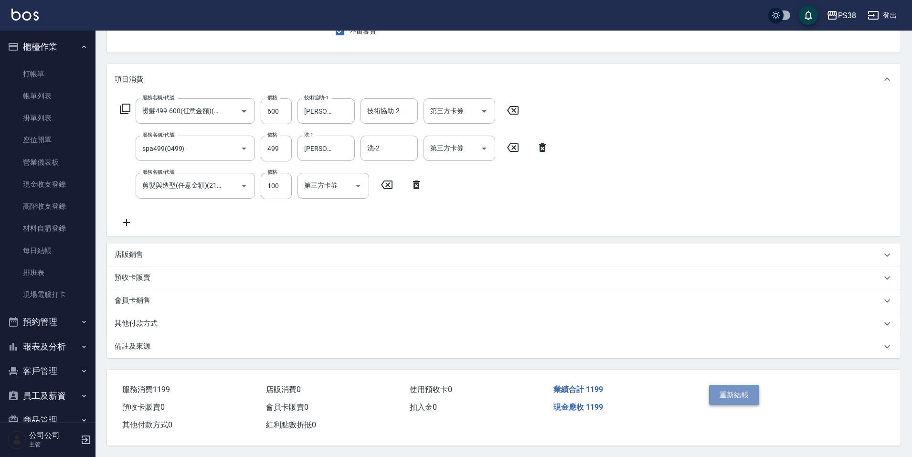
click at [718, 391] on button "重新結帳" at bounding box center [734, 395] width 51 height 20
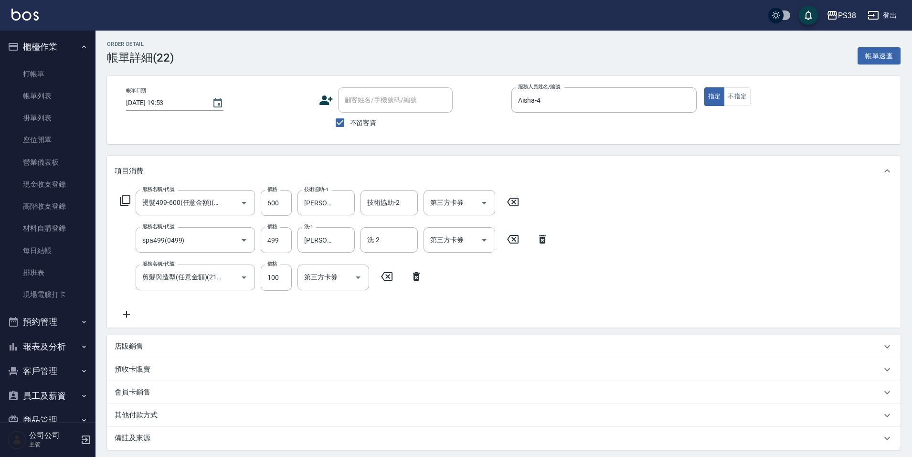
scroll to position [0, 0]
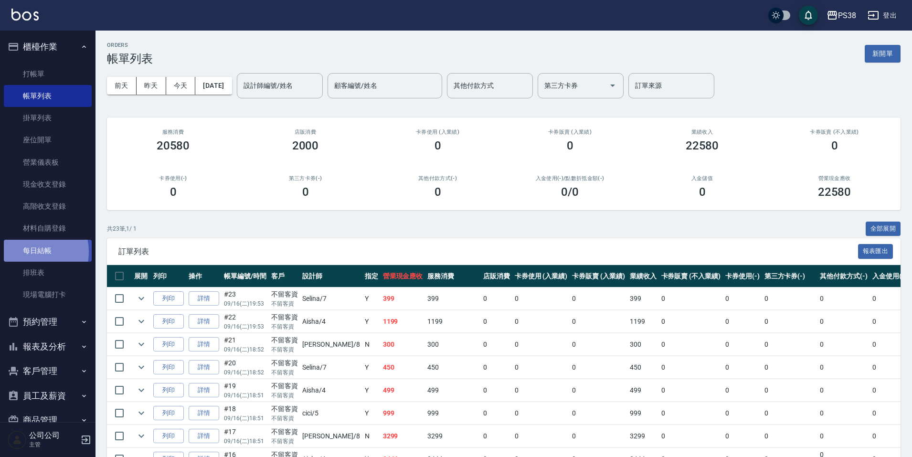
click at [31, 252] on link "每日結帳" at bounding box center [48, 251] width 88 height 22
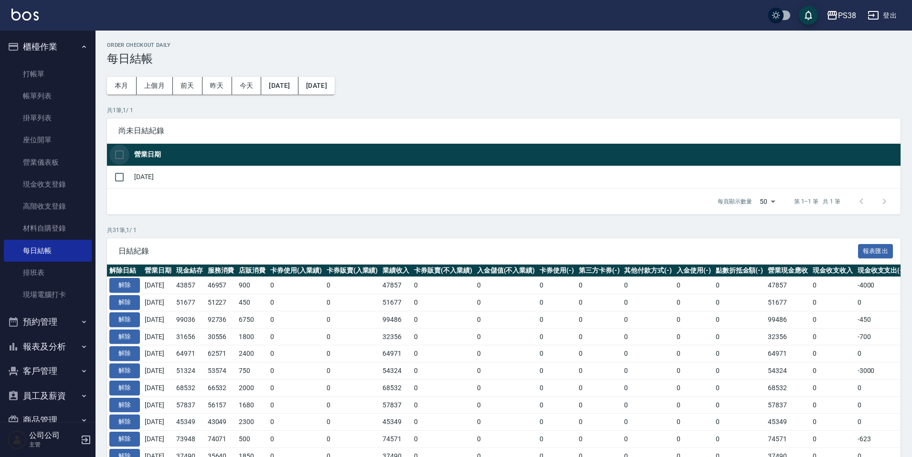
click at [125, 156] on input "checkbox" at bounding box center [119, 155] width 20 height 20
checkbox input "true"
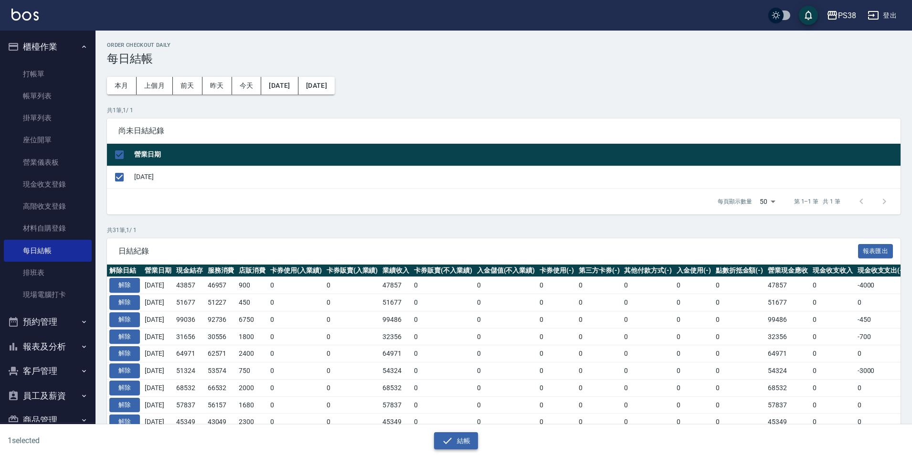
click at [472, 440] on button "結帳" at bounding box center [456, 441] width 44 height 18
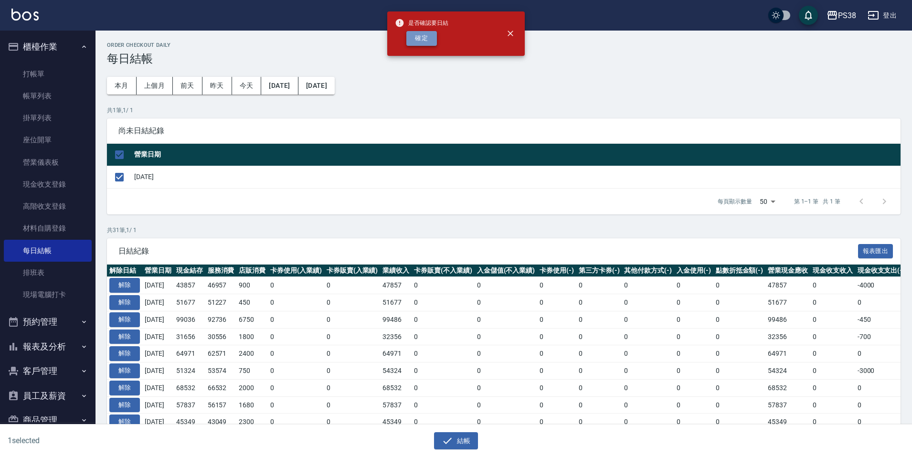
click at [431, 36] on button "確定" at bounding box center [421, 38] width 31 height 15
checkbox input "false"
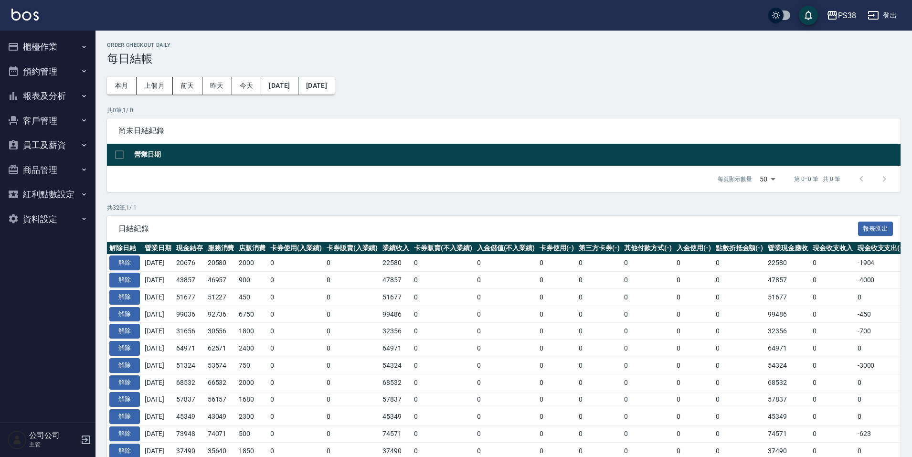
click at [30, 42] on button "櫃檯作業" at bounding box center [48, 46] width 88 height 25
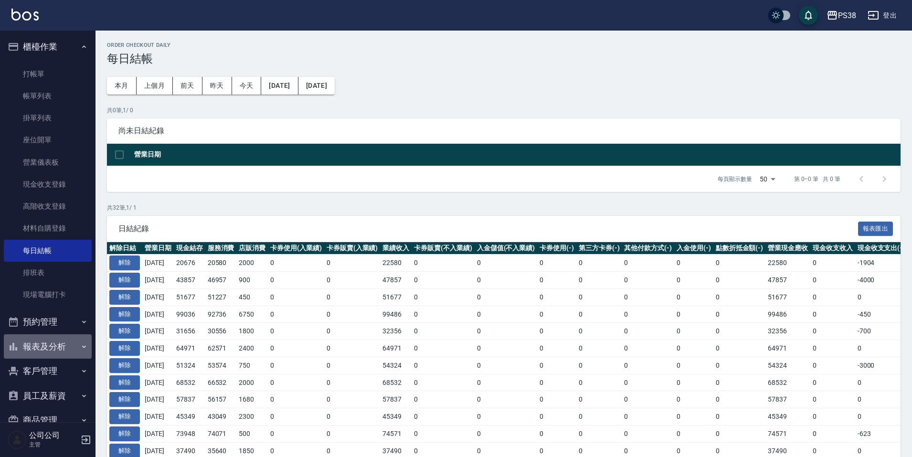
click at [63, 347] on button "報表及分析" at bounding box center [48, 346] width 88 height 25
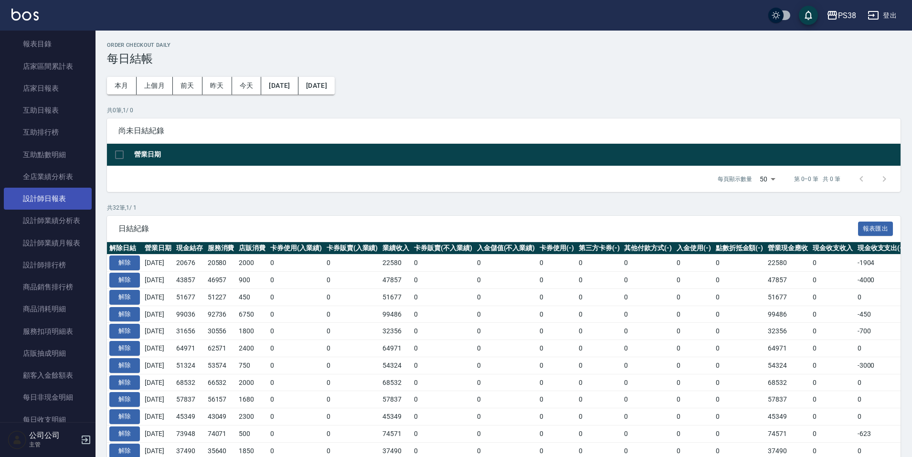
scroll to position [334, 0]
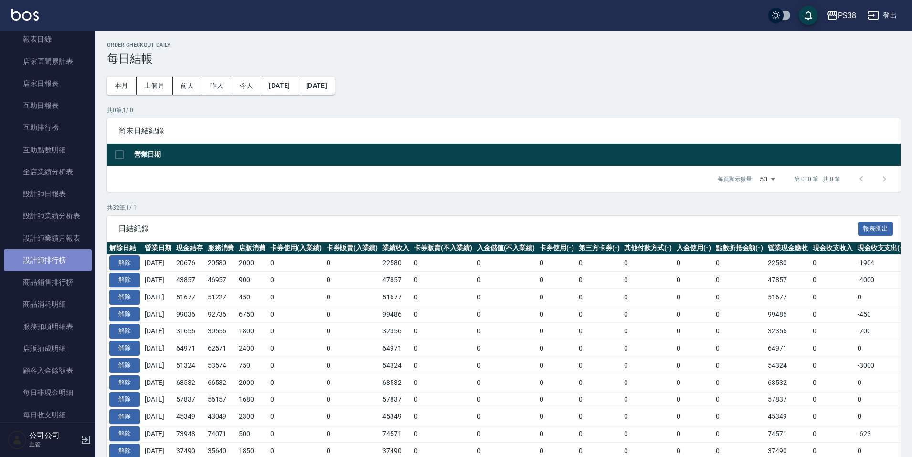
click at [51, 267] on link "設計師排行榜" at bounding box center [48, 260] width 88 height 22
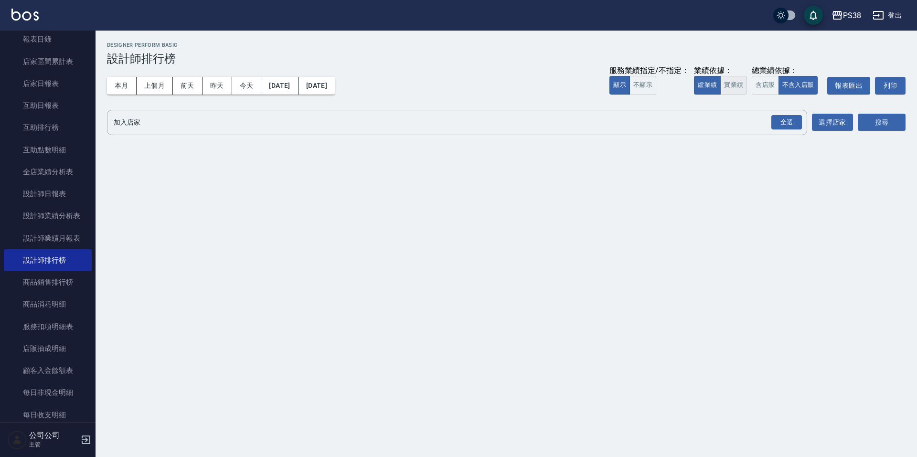
click at [729, 87] on button "實業績" at bounding box center [733, 85] width 27 height 19
click at [782, 118] on div "全選" at bounding box center [786, 122] width 31 height 15
click at [874, 120] on button "搜尋" at bounding box center [881, 123] width 48 height 18
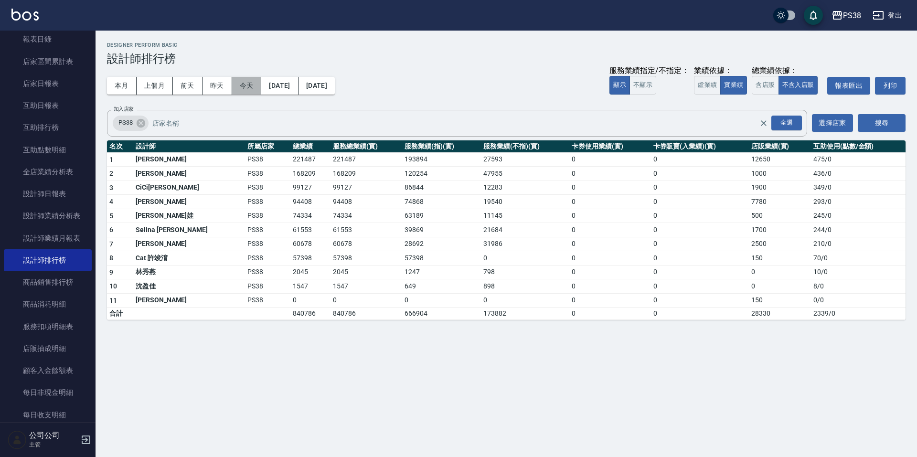
click at [251, 88] on button "今天" at bounding box center [247, 86] width 30 height 18
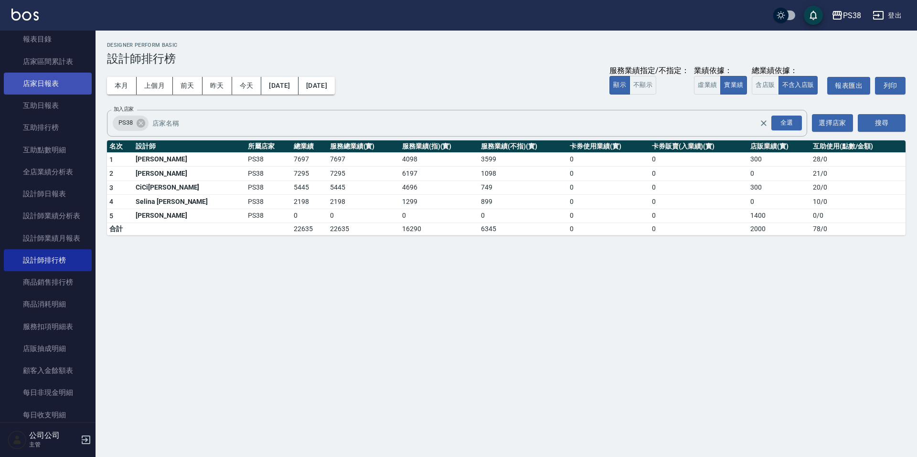
click at [35, 85] on link "店家日報表" at bounding box center [48, 84] width 88 height 22
